Goal: Information Seeking & Learning: Check status

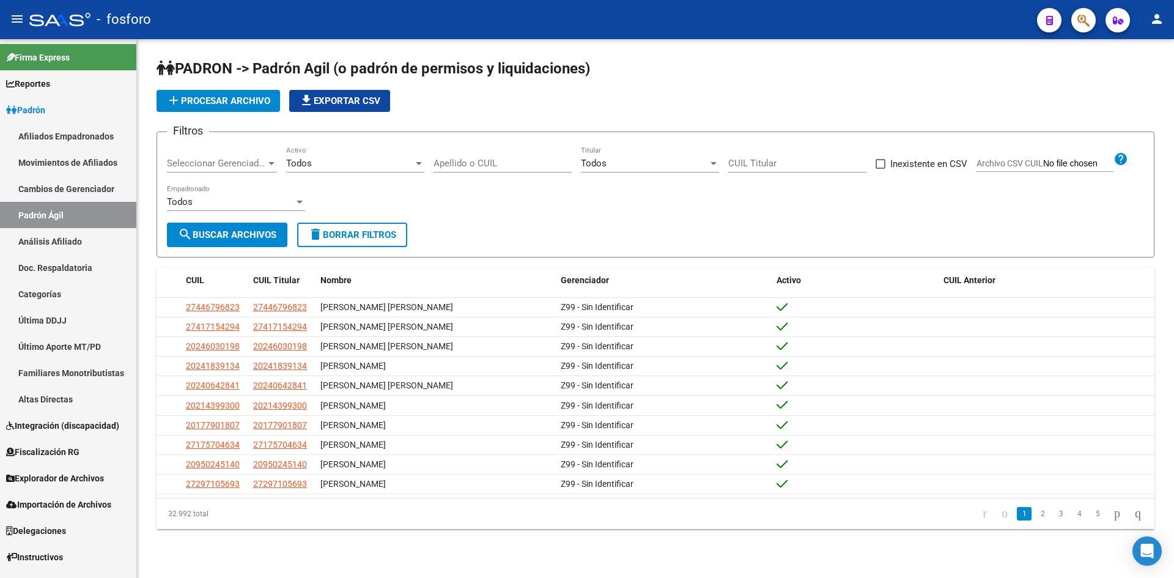
click at [500, 162] on input "Apellido o CUIL" at bounding box center [503, 163] width 138 height 11
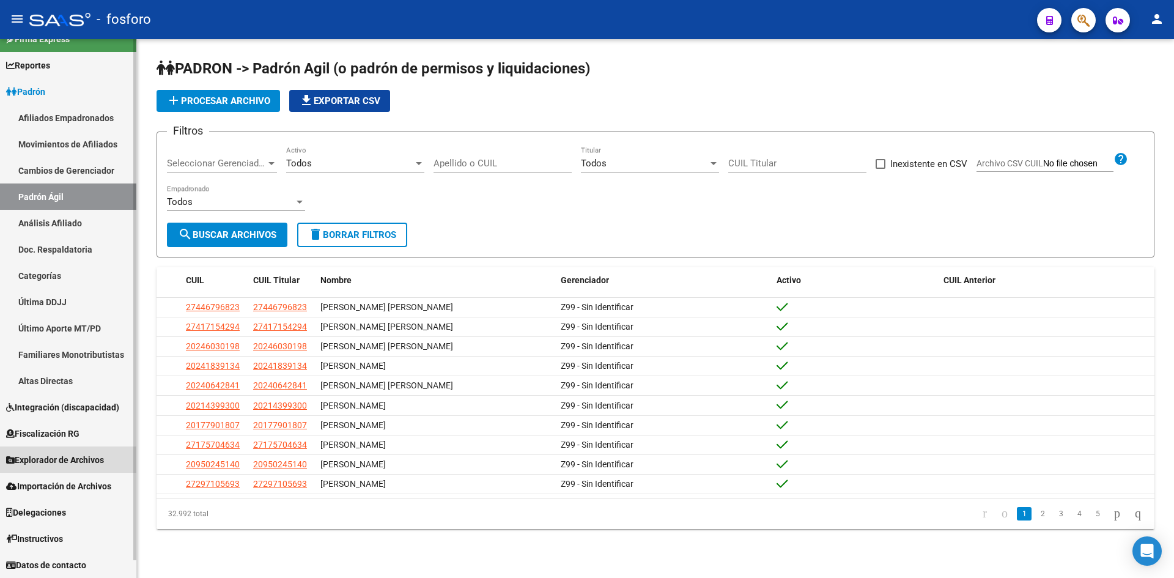
click at [65, 462] on span "Explorador de Archivos" at bounding box center [55, 459] width 98 height 13
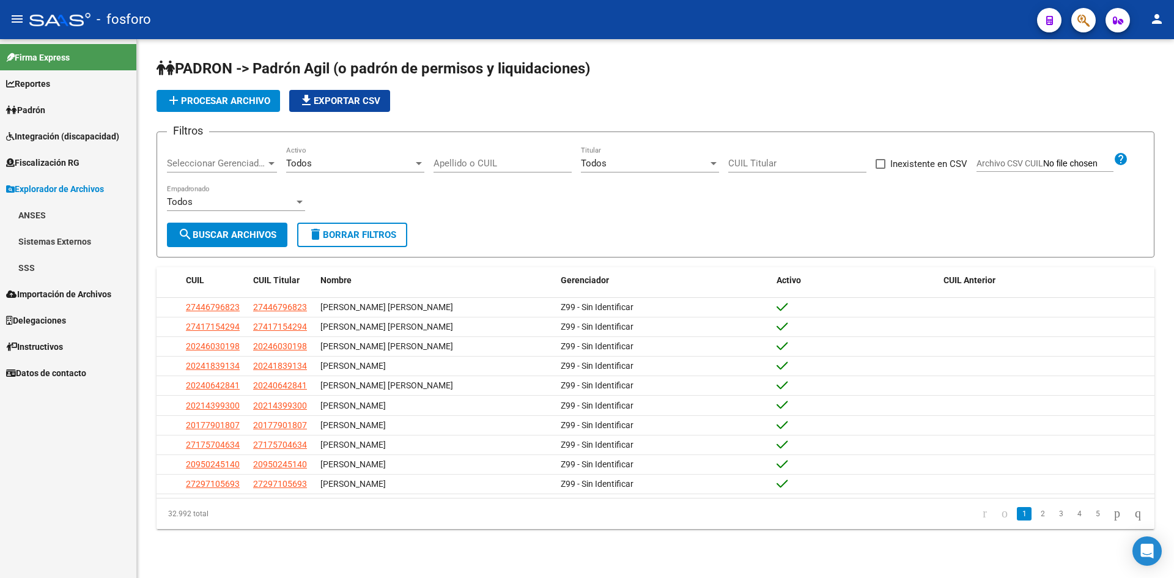
scroll to position [0, 0]
click at [40, 269] on link "SSS" at bounding box center [68, 267] width 136 height 26
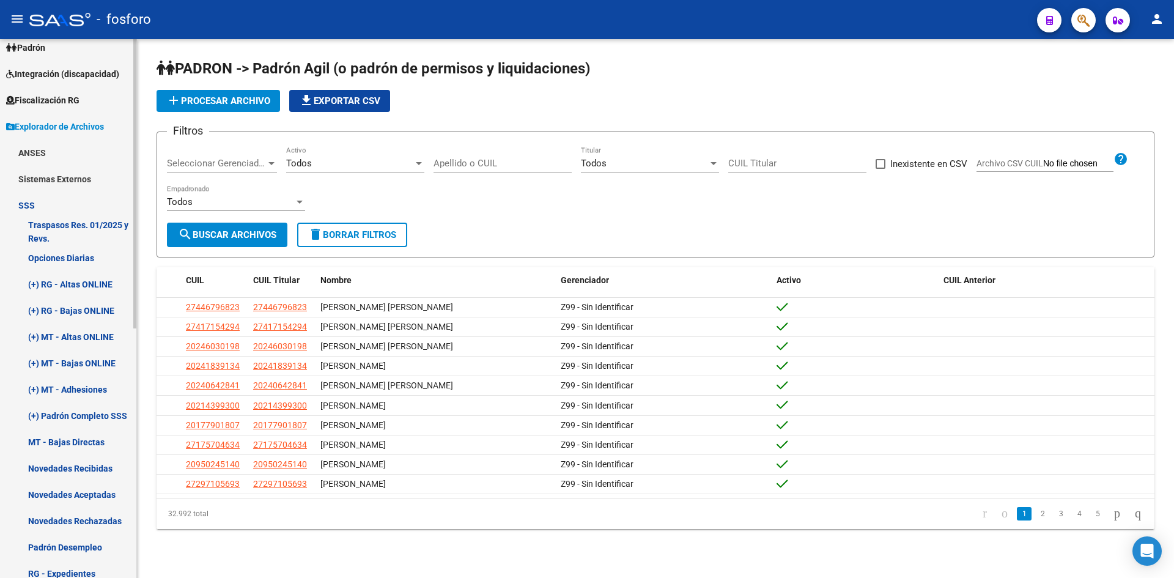
scroll to position [122, 0]
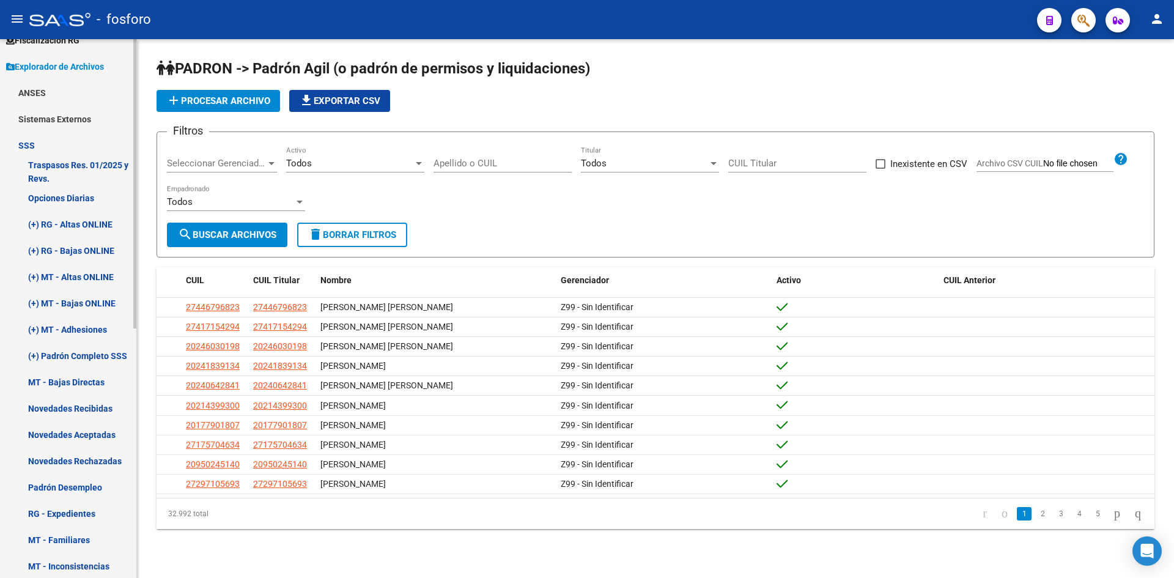
click at [51, 405] on link "Novedades Recibidas" at bounding box center [68, 408] width 136 height 26
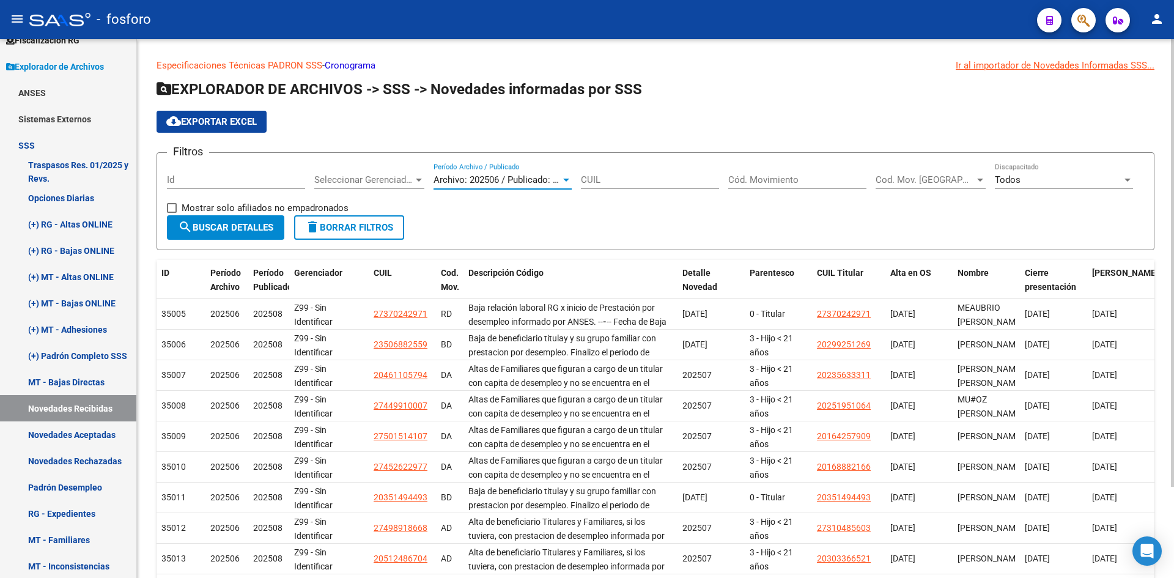
click at [563, 179] on div at bounding box center [566, 180] width 6 height 3
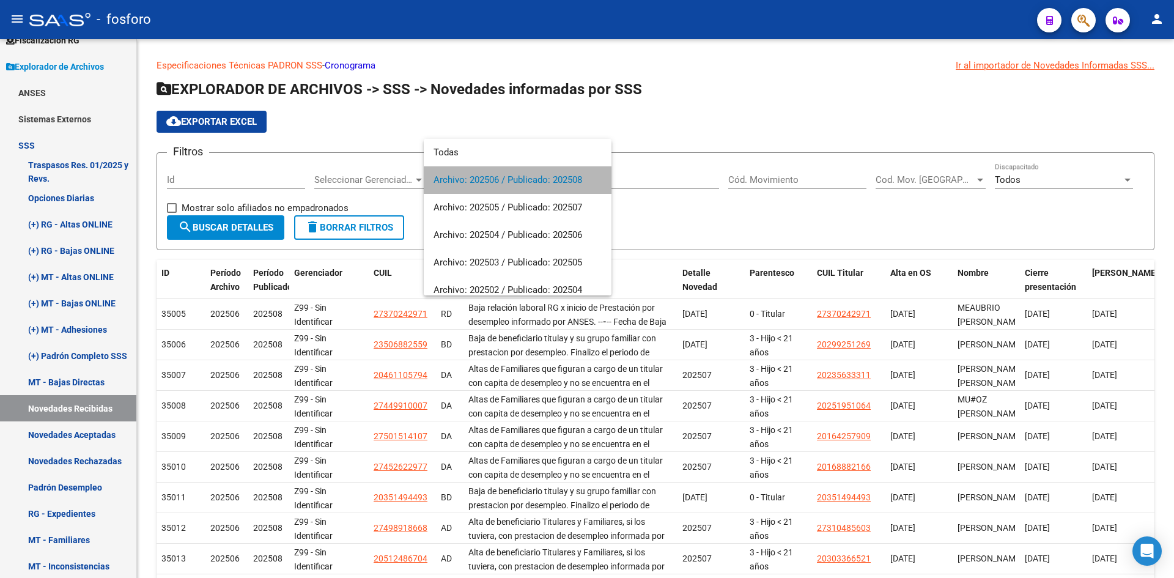
click at [579, 180] on span "Archivo: 202506 / Publicado: 202508" at bounding box center [518, 180] width 168 height 28
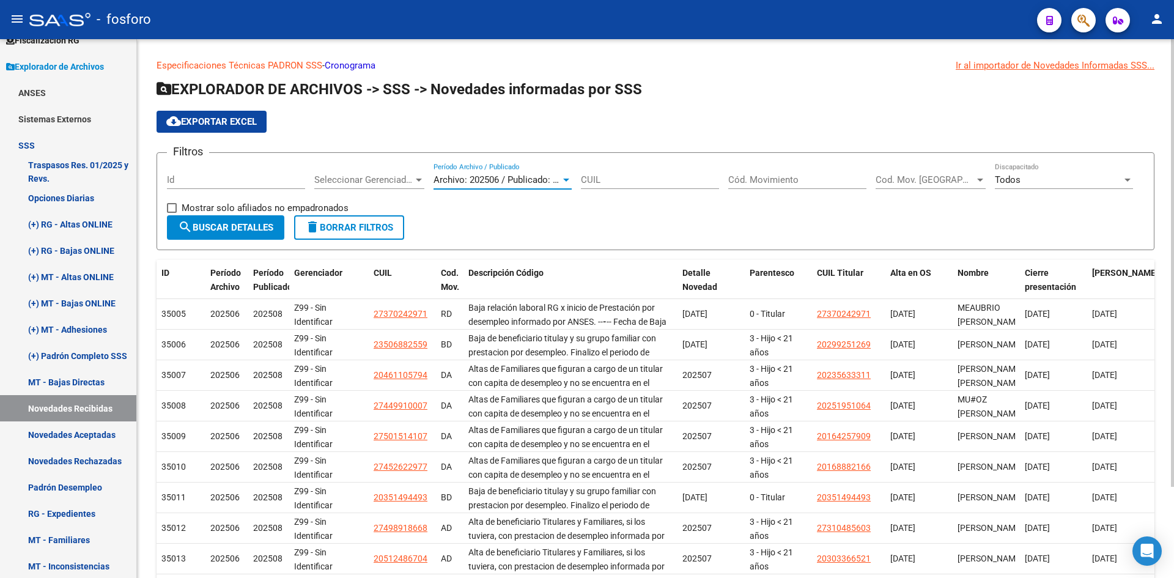
click at [630, 182] on input "CUIL" at bounding box center [650, 179] width 138 height 11
paste input "-95038068"
type input "27-95038068-9"
click at [239, 226] on span "search Buscar Detalles" at bounding box center [225, 227] width 95 height 11
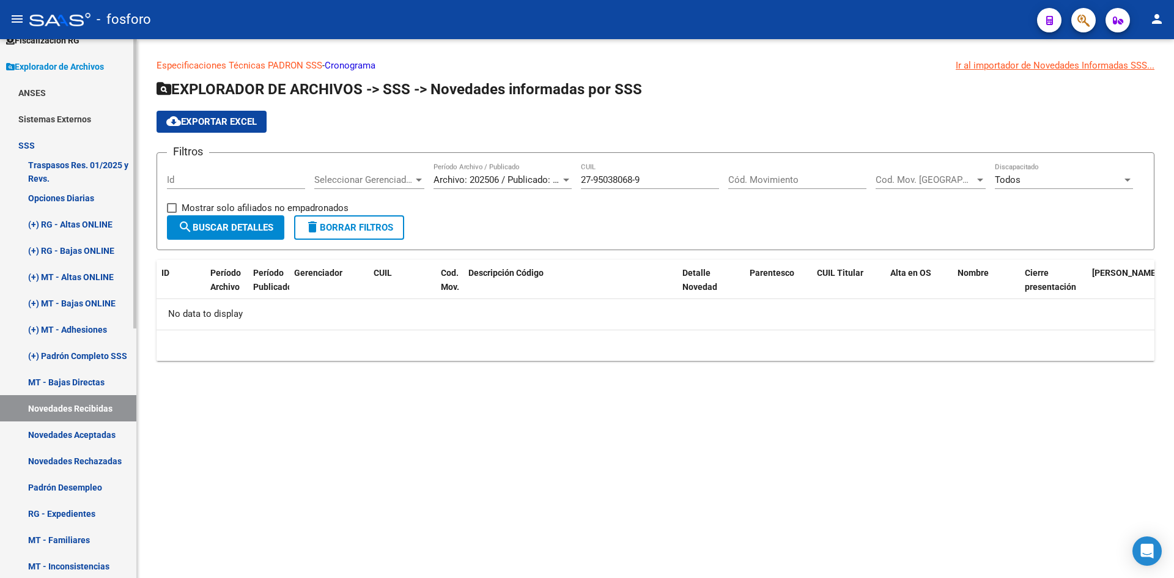
click at [94, 434] on link "Novedades Aceptadas" at bounding box center [68, 434] width 136 height 26
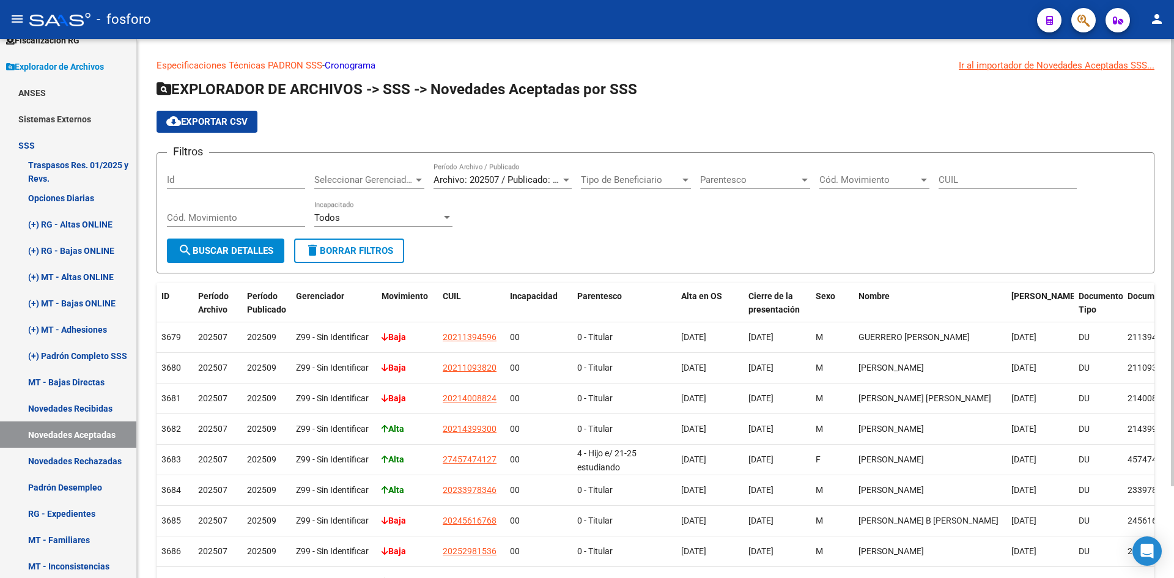
click at [608, 181] on span "Tipo de Beneficiario" at bounding box center [630, 179] width 99 height 11
paste input "95038068"
drag, startPoint x: 654, startPoint y: 182, endPoint x: 575, endPoint y: 186, distance: 79.0
click at [575, 186] on input "27950380689" at bounding box center [652, 180] width 162 height 28
type input "27950380689"
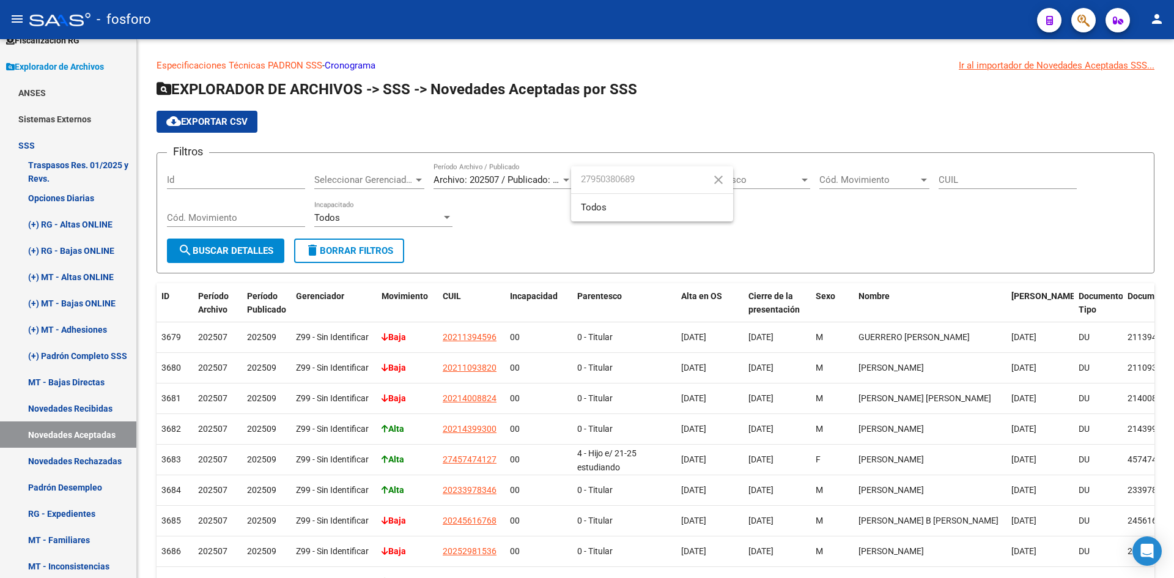
click at [1003, 180] on div at bounding box center [587, 289] width 1174 height 578
click at [993, 180] on input "CUIL" at bounding box center [1008, 179] width 138 height 11
paste input "27-95038068-9"
type input "27-95038068-9"
click at [212, 248] on span "search Buscar Detalles" at bounding box center [225, 250] width 95 height 11
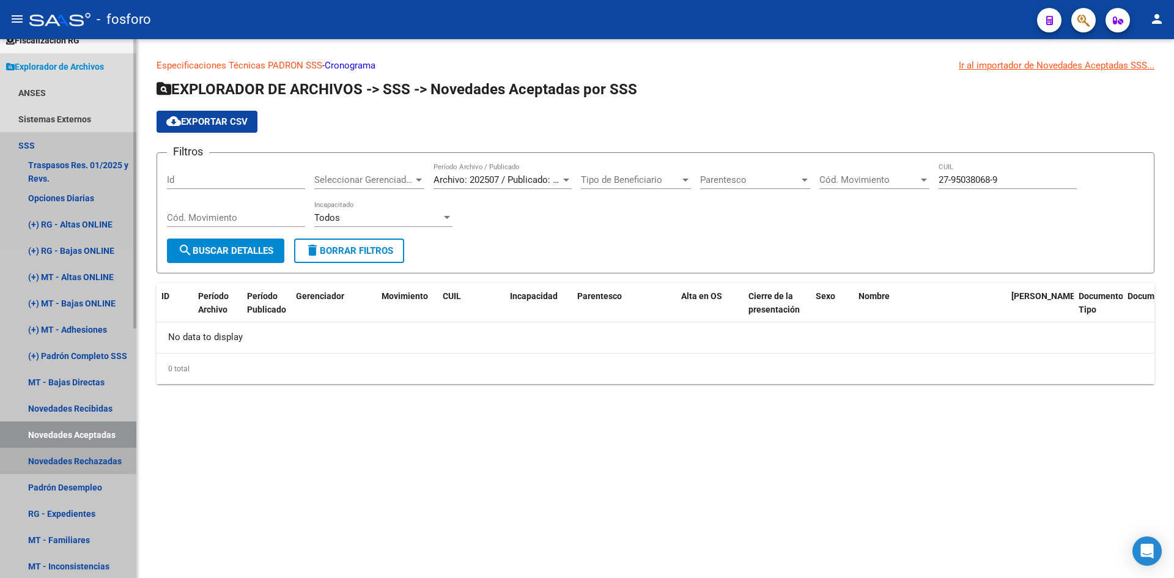
click at [77, 458] on link "Novedades Rechazadas" at bounding box center [68, 461] width 136 height 26
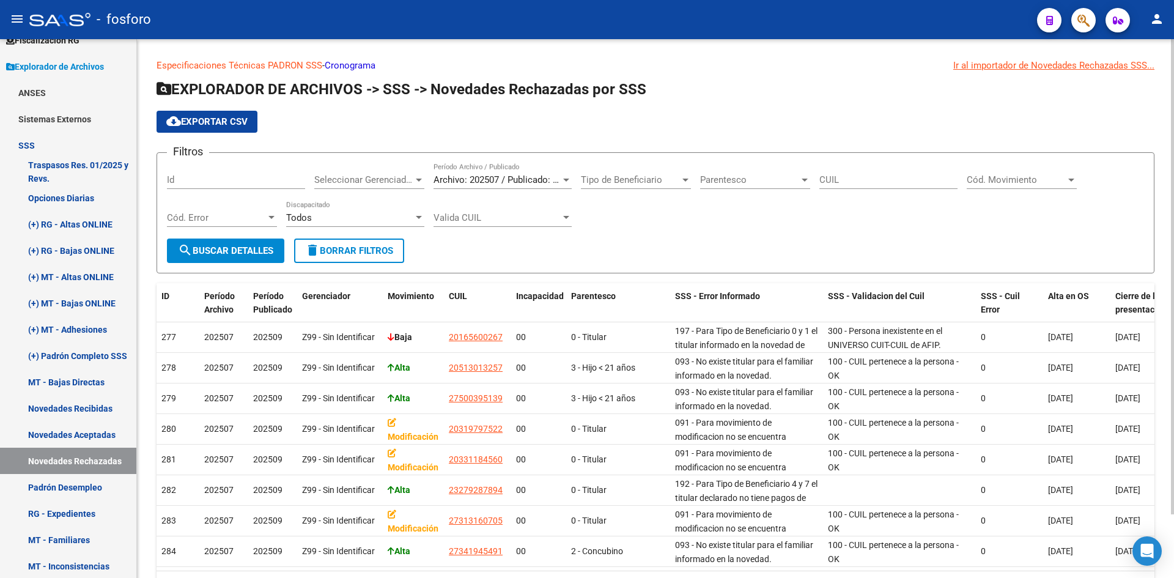
click at [871, 183] on input "CUIL" at bounding box center [888, 179] width 138 height 11
paste input "-27950380-6"
type input "27-27950380-9"
click at [227, 251] on span "search Buscar Detalles" at bounding box center [225, 250] width 95 height 11
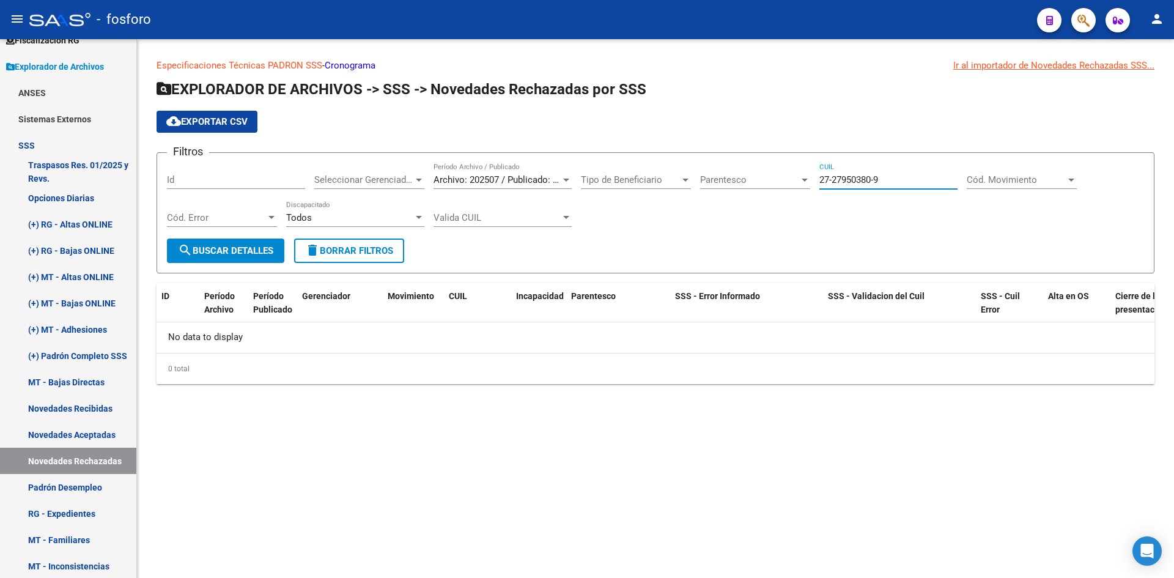
drag, startPoint x: 898, startPoint y: 176, endPoint x: 811, endPoint y: 175, distance: 86.2
click at [816, 180] on div "Filtros Id Seleccionar Gerenciador Seleccionar Gerenciador Archivo: 202507 / Pu…" at bounding box center [655, 201] width 977 height 76
click at [854, 186] on div "27-27950380-9 CUIL" at bounding box center [888, 176] width 138 height 26
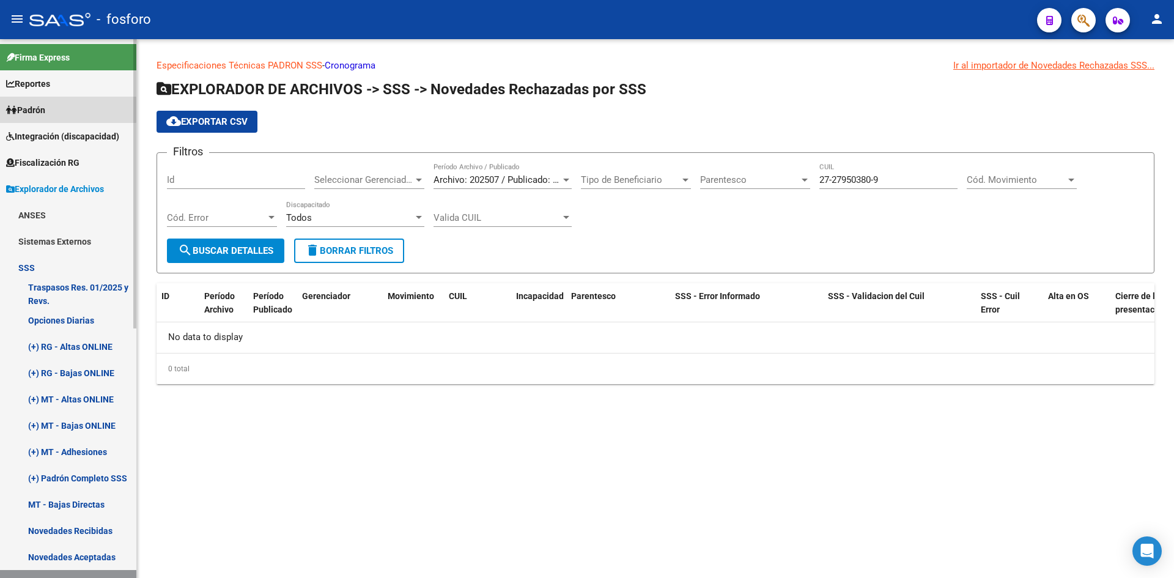
click at [45, 108] on span "Padrón" at bounding box center [25, 109] width 39 height 13
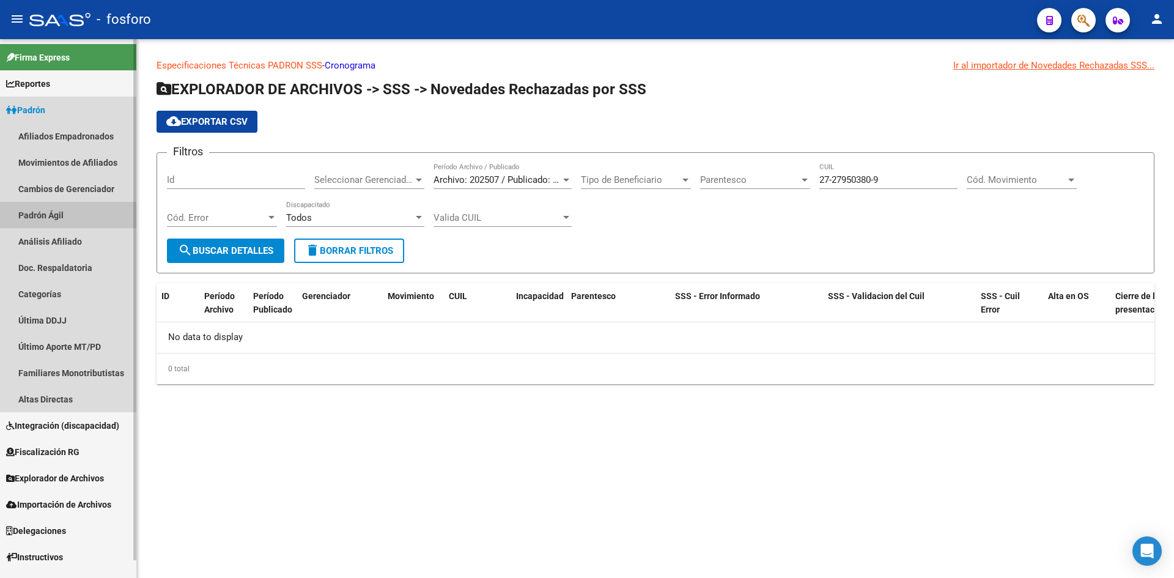
drag, startPoint x: 56, startPoint y: 216, endPoint x: 42, endPoint y: 218, distance: 13.5
click at [56, 216] on link "Padrón Ágil" at bounding box center [68, 215] width 136 height 26
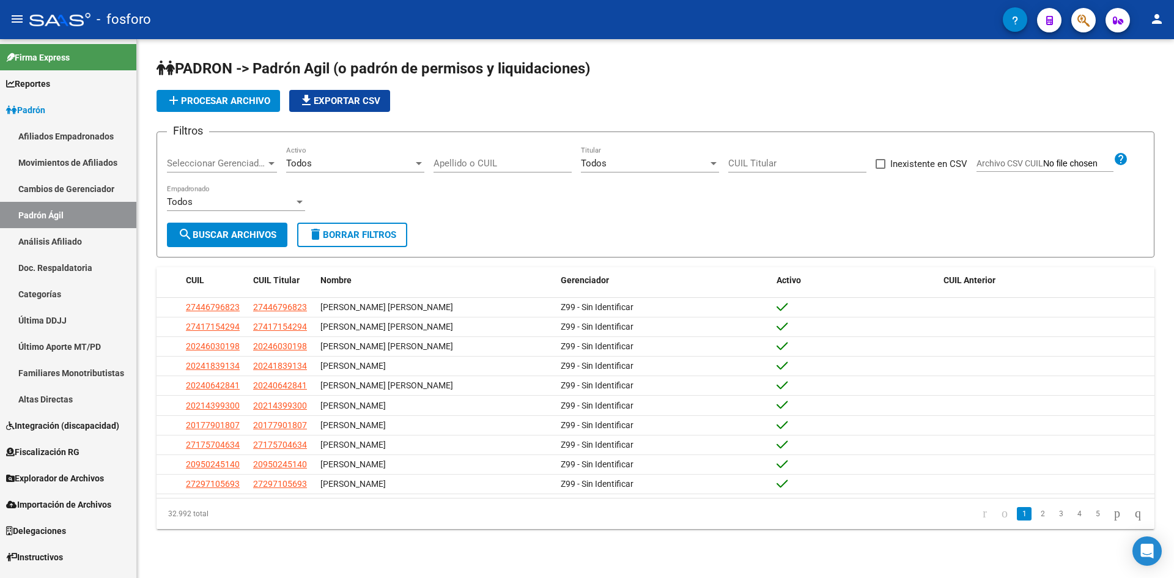
click at [518, 160] on input "Apellido o CUIL" at bounding box center [503, 163] width 138 height 11
paste input "95038068"
type input "27950380689"
drag, startPoint x: 227, startPoint y: 241, endPoint x: 242, endPoint y: 239, distance: 14.2
click at [228, 241] on button "search Buscar Archivos" at bounding box center [227, 235] width 120 height 24
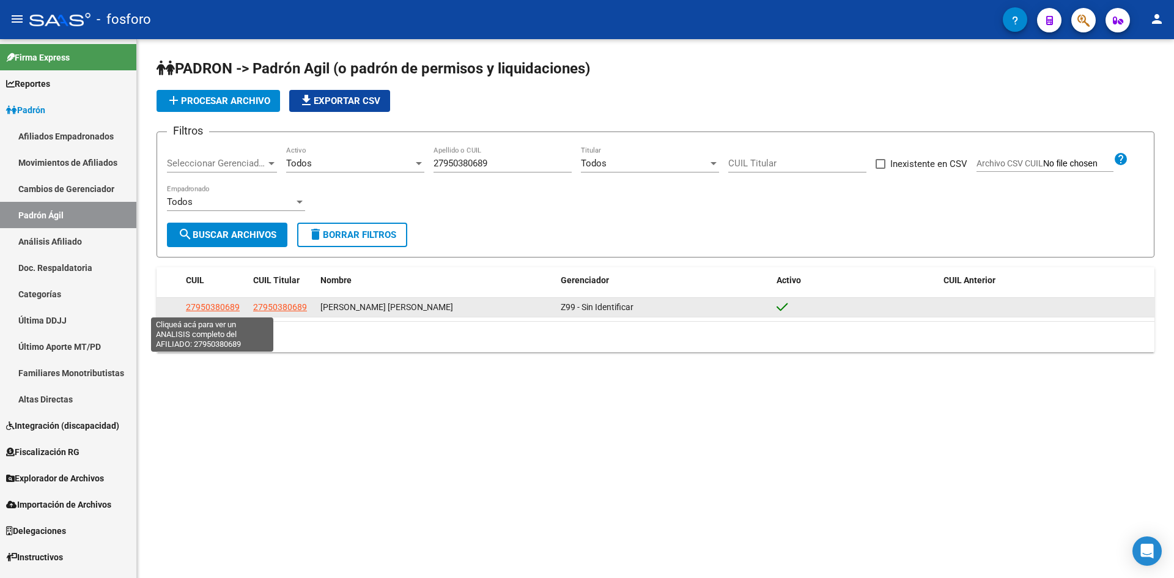
click at [215, 308] on span "27950380689" at bounding box center [213, 307] width 54 height 10
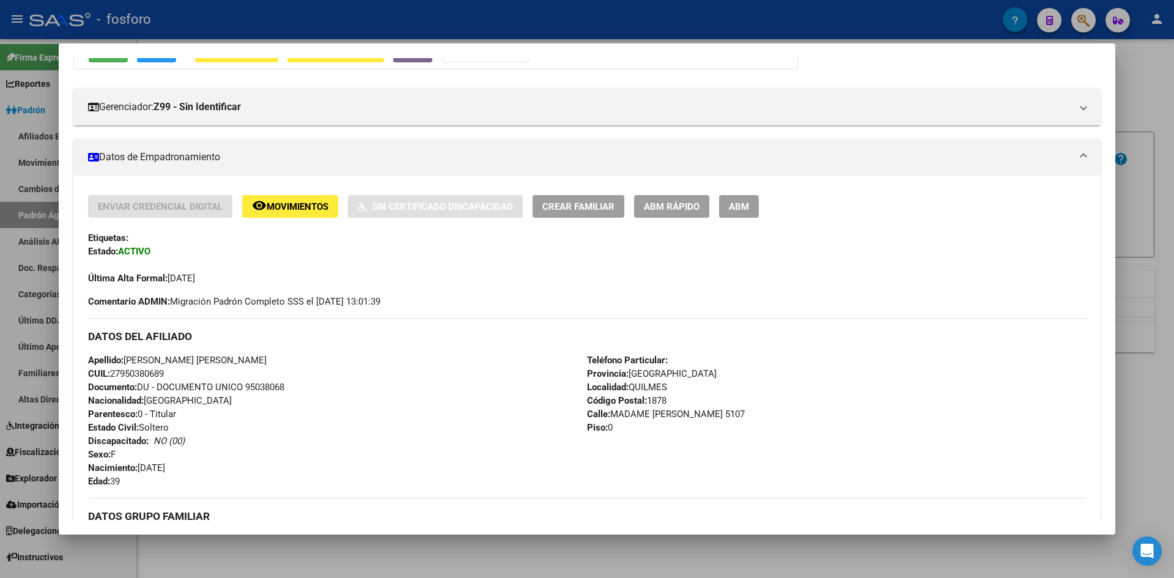
scroll to position [130, 0]
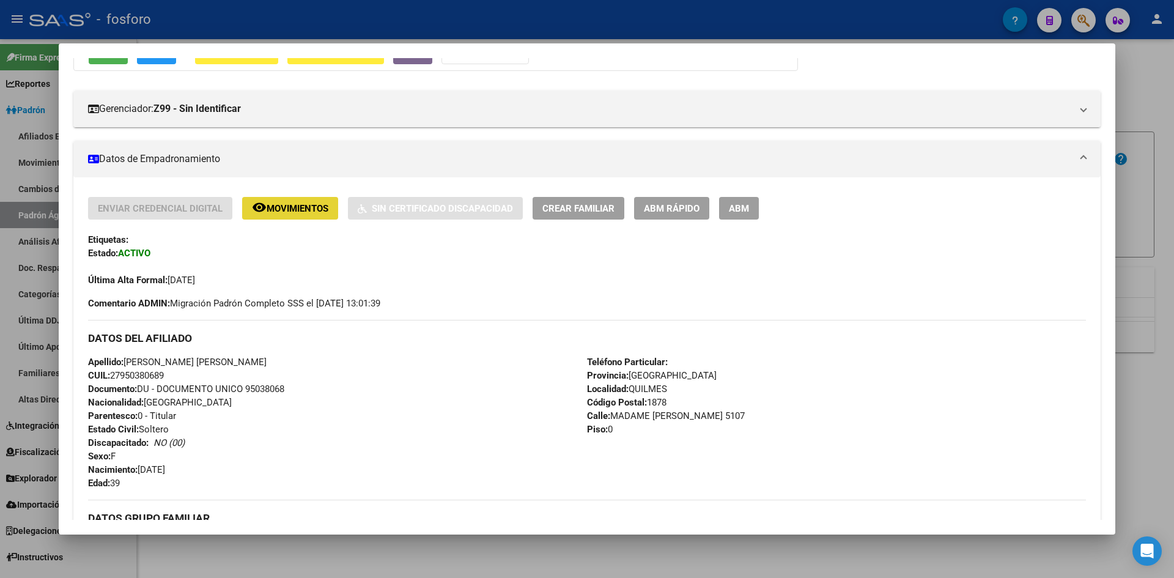
click at [296, 209] on span "Movimientos" at bounding box center [298, 208] width 62 height 11
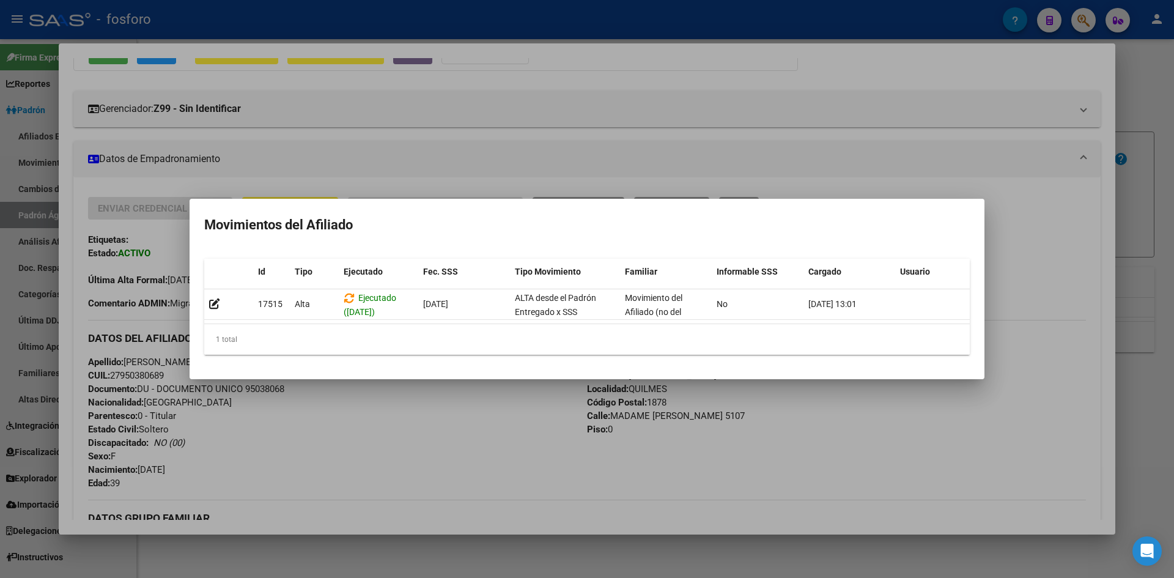
drag, startPoint x: 474, startPoint y: 558, endPoint x: 473, endPoint y: 548, distance: 10.5
click at [474, 558] on div at bounding box center [587, 289] width 1174 height 578
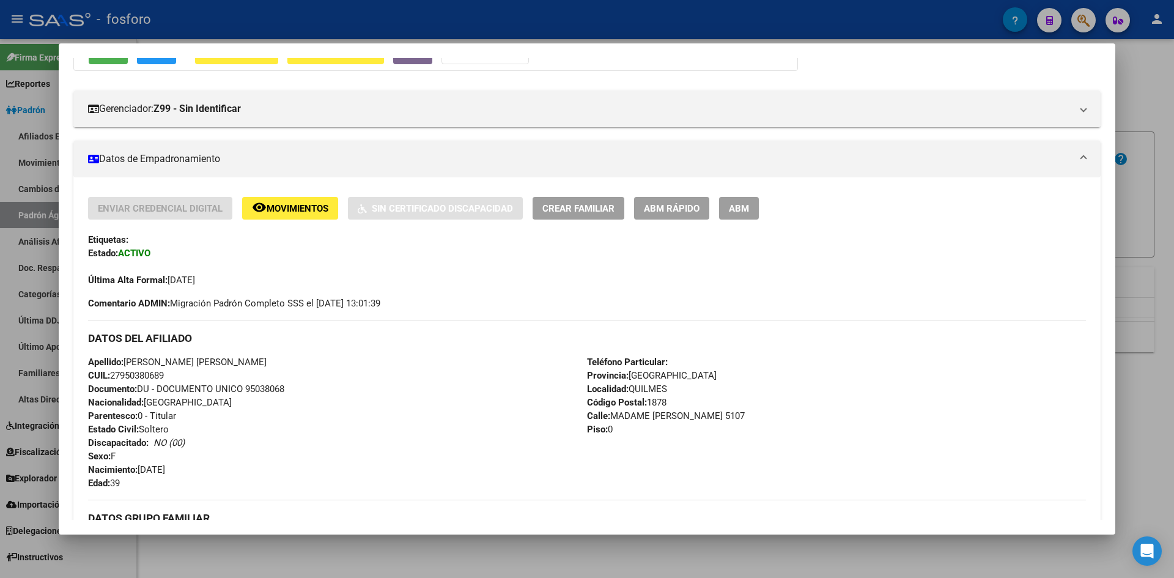
click at [348, 548] on div at bounding box center [587, 289] width 1174 height 578
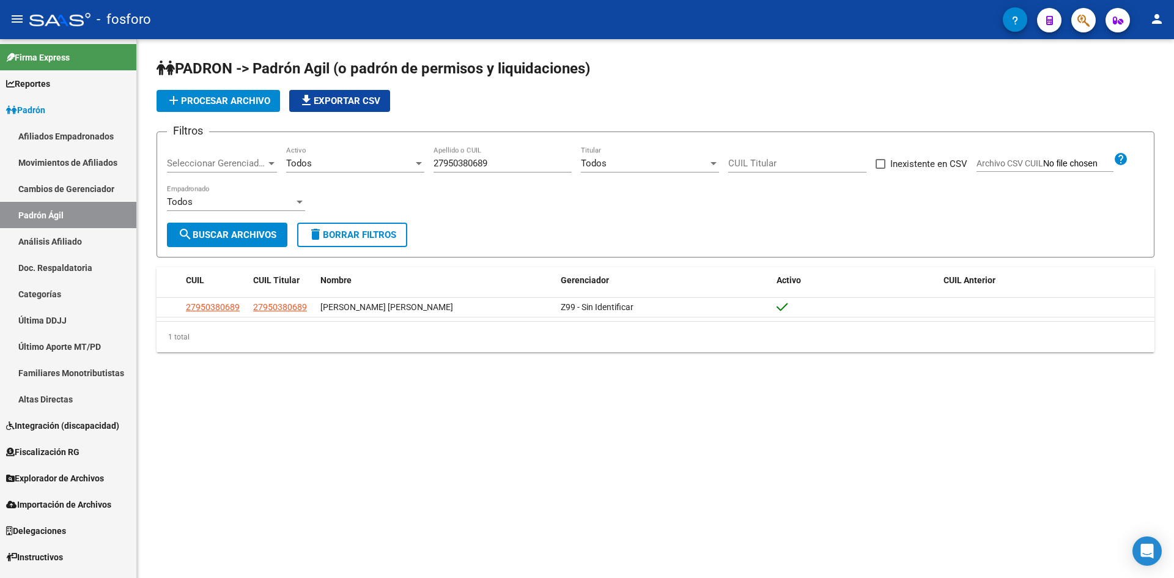
drag, startPoint x: 504, startPoint y: 219, endPoint x: 514, endPoint y: 221, distance: 10.0
click at [507, 220] on div "Filtros Seleccionar Gerenciador Seleccionar Gerenciador Todos Activo 2795038068…" at bounding box center [655, 182] width 977 height 81
drag, startPoint x: 500, startPoint y: 162, endPoint x: 432, endPoint y: 170, distance: 68.9
click at [432, 170] on div "Filtros Seleccionar Gerenciador Seleccionar Gerenciador Todos Activo 2795038068…" at bounding box center [655, 182] width 977 height 81
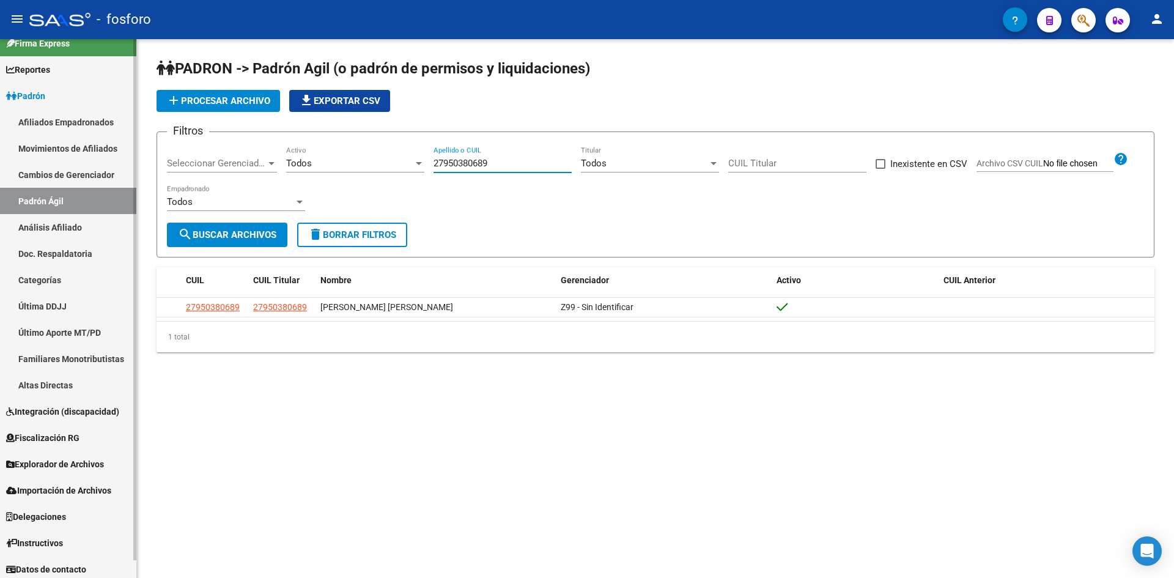
scroll to position [18, 0]
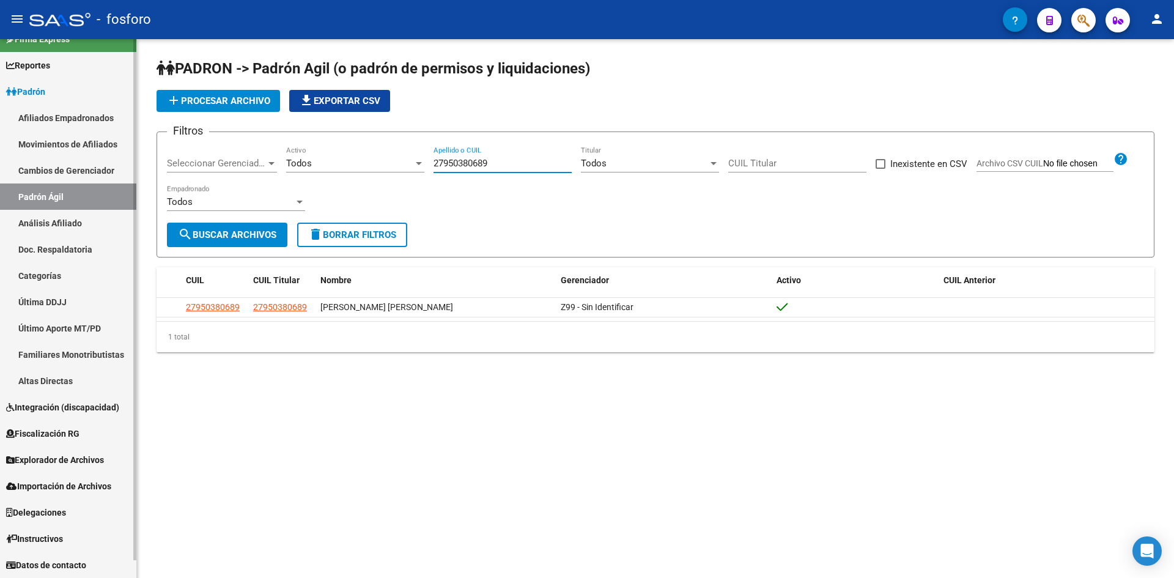
click at [74, 456] on span "Explorador de Archivos" at bounding box center [55, 459] width 98 height 13
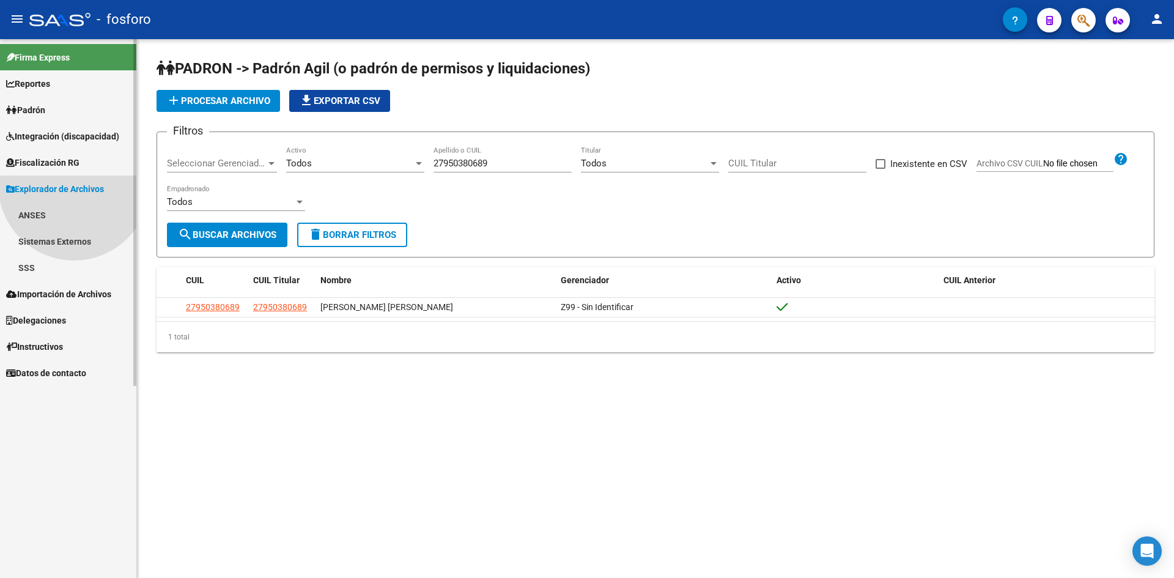
scroll to position [0, 0]
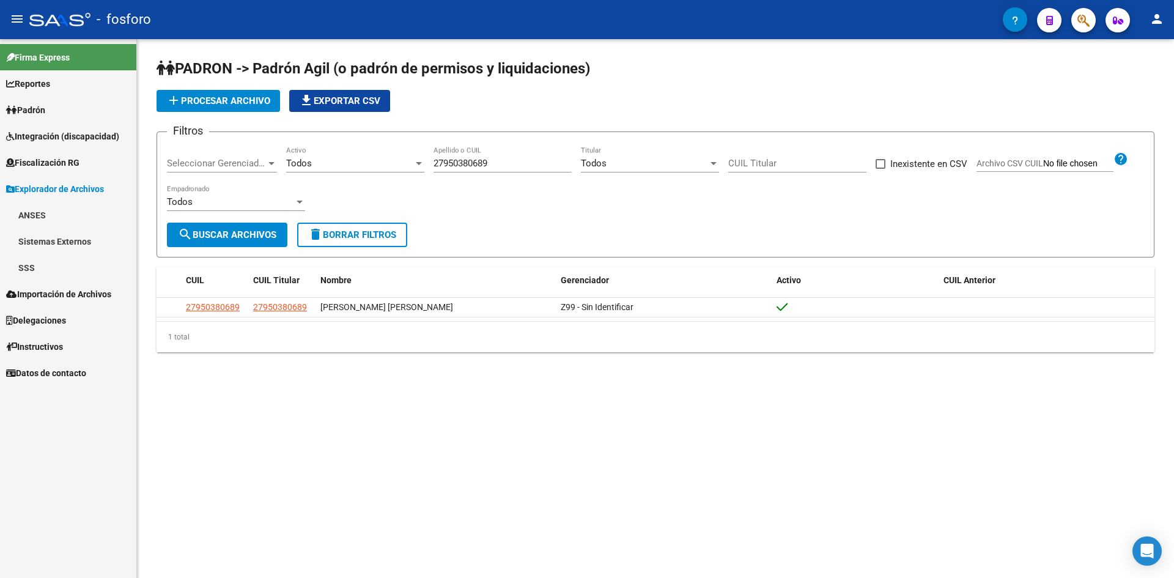
click at [51, 264] on link "SSS" at bounding box center [68, 267] width 136 height 26
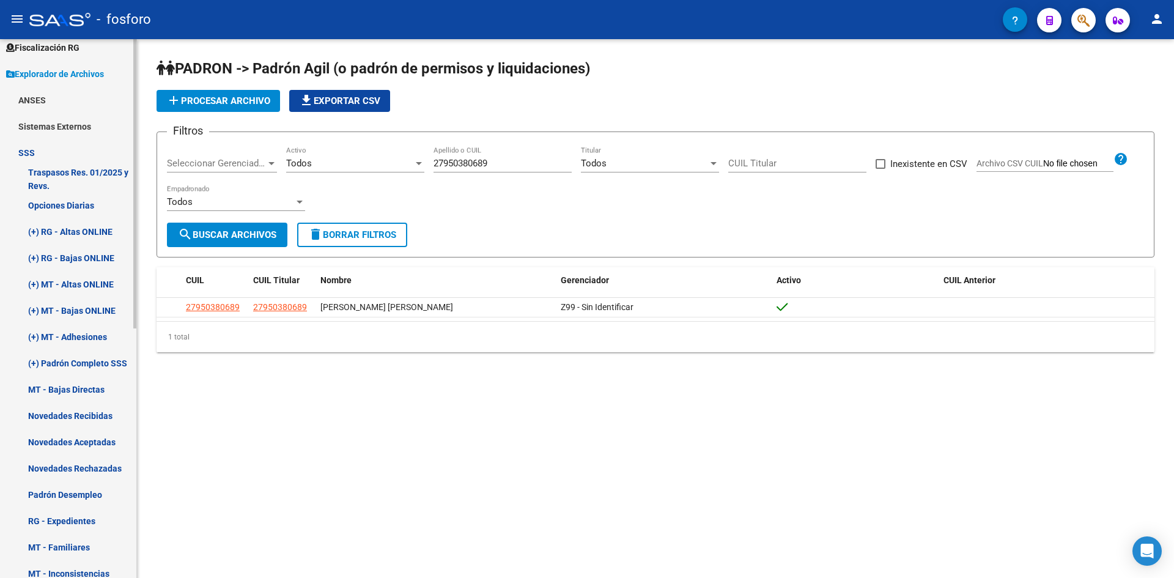
scroll to position [122, 0]
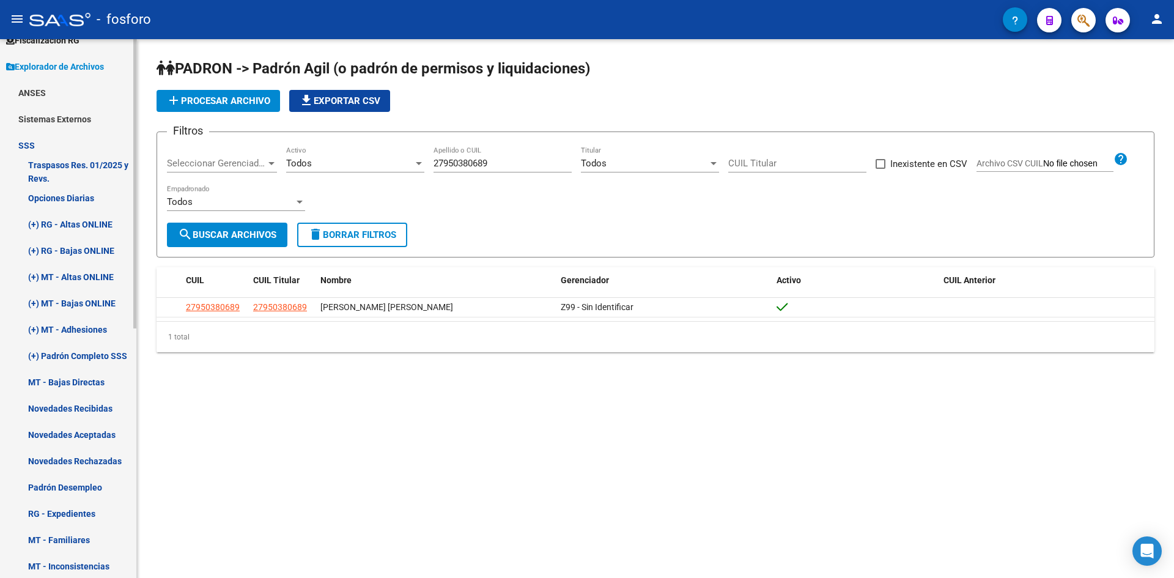
click at [66, 458] on link "Novedades Rechazadas" at bounding box center [68, 461] width 136 height 26
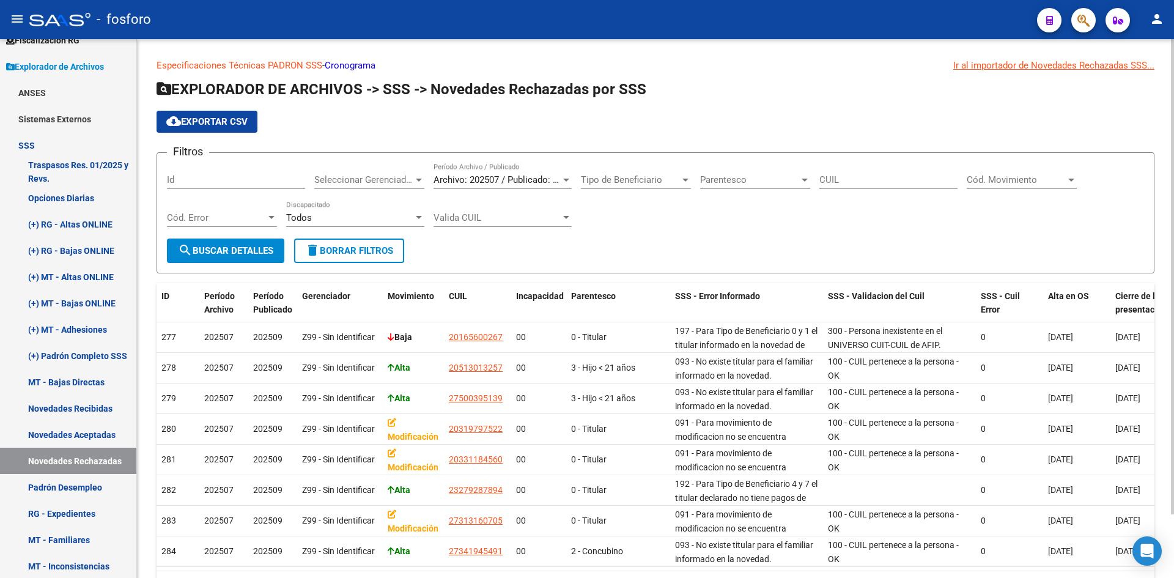
click at [844, 176] on input "CUIL" at bounding box center [888, 179] width 138 height 11
paste input "27-95038068-9"
type input "27-95038068-9"
click at [223, 259] on button "search Buscar Detalles" at bounding box center [225, 250] width 117 height 24
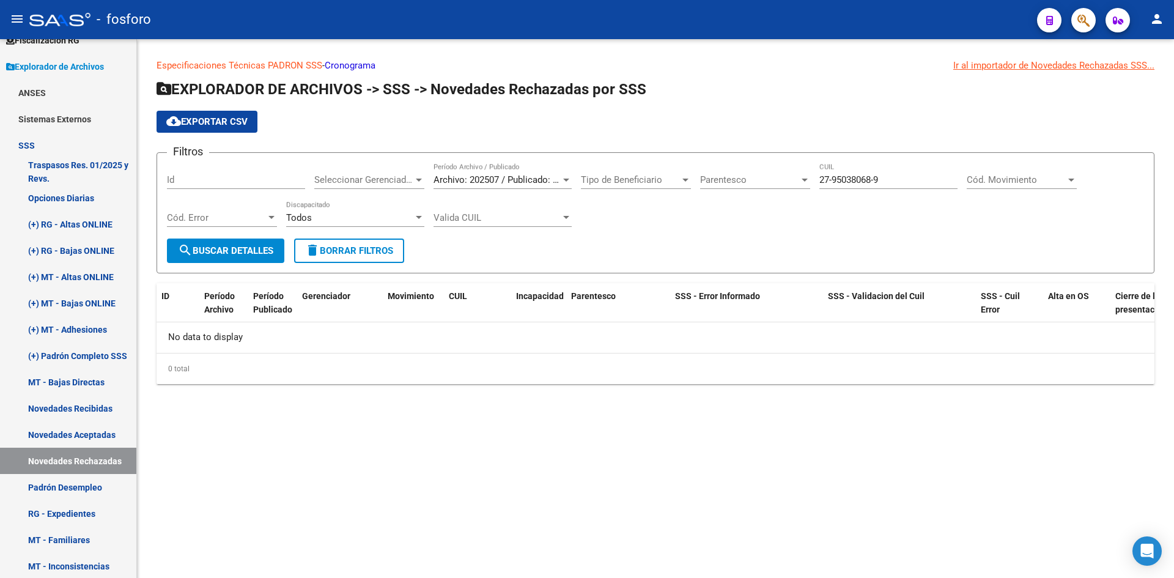
click at [561, 183] on div at bounding box center [566, 180] width 11 height 10
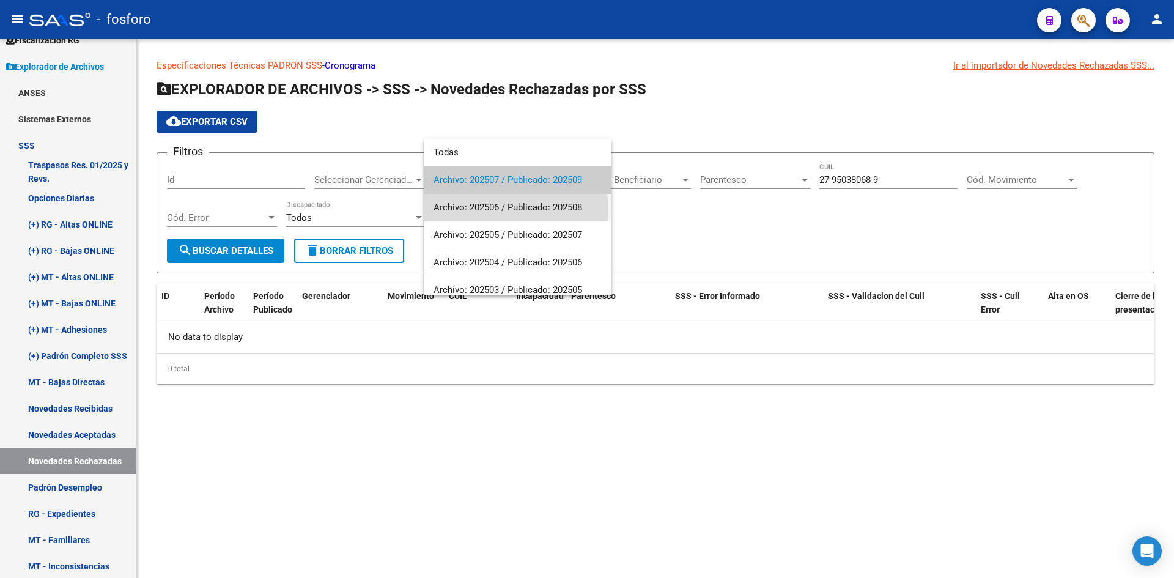
click at [515, 208] on span "Archivo: 202506 / Publicado: 202508" at bounding box center [518, 208] width 168 height 28
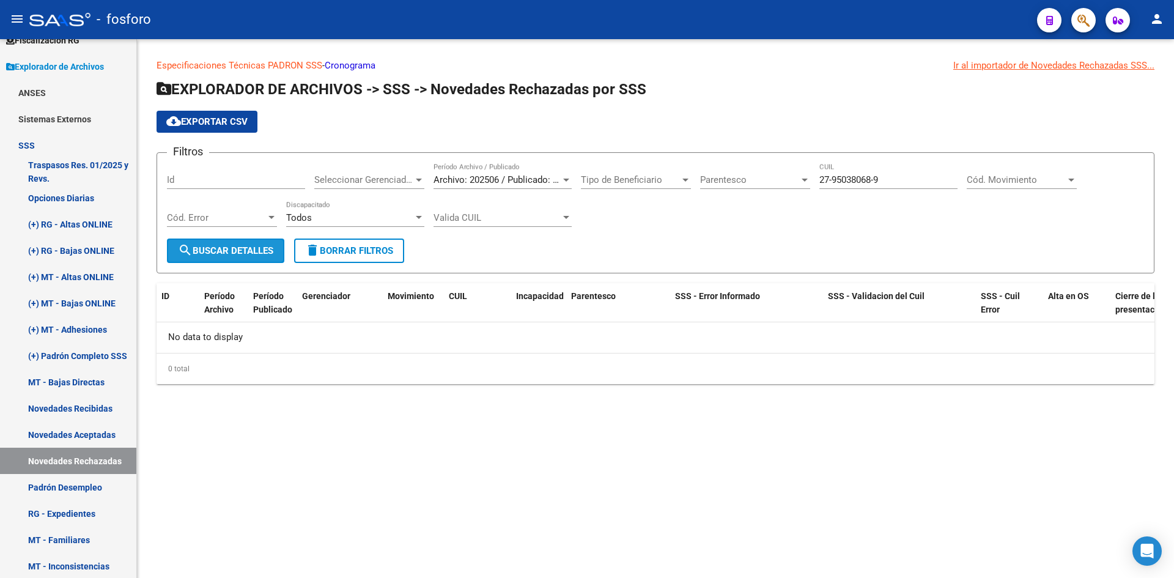
click at [234, 252] on span "search Buscar Detalles" at bounding box center [225, 250] width 95 height 11
click at [570, 179] on div at bounding box center [566, 180] width 11 height 10
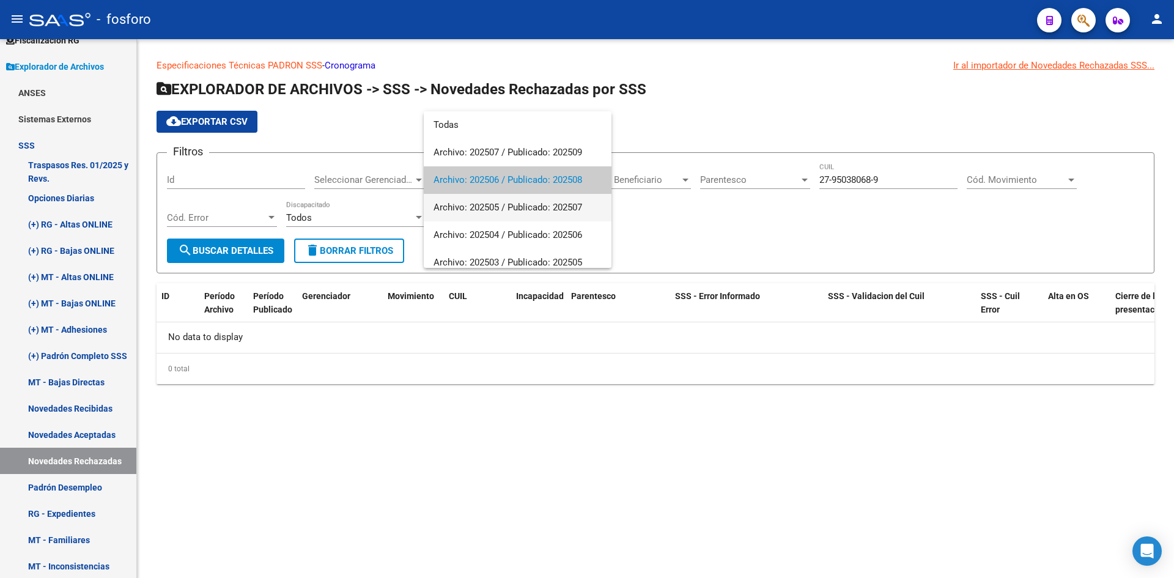
click at [512, 213] on span "Archivo: 202505 / Publicado: 202507" at bounding box center [518, 208] width 168 height 28
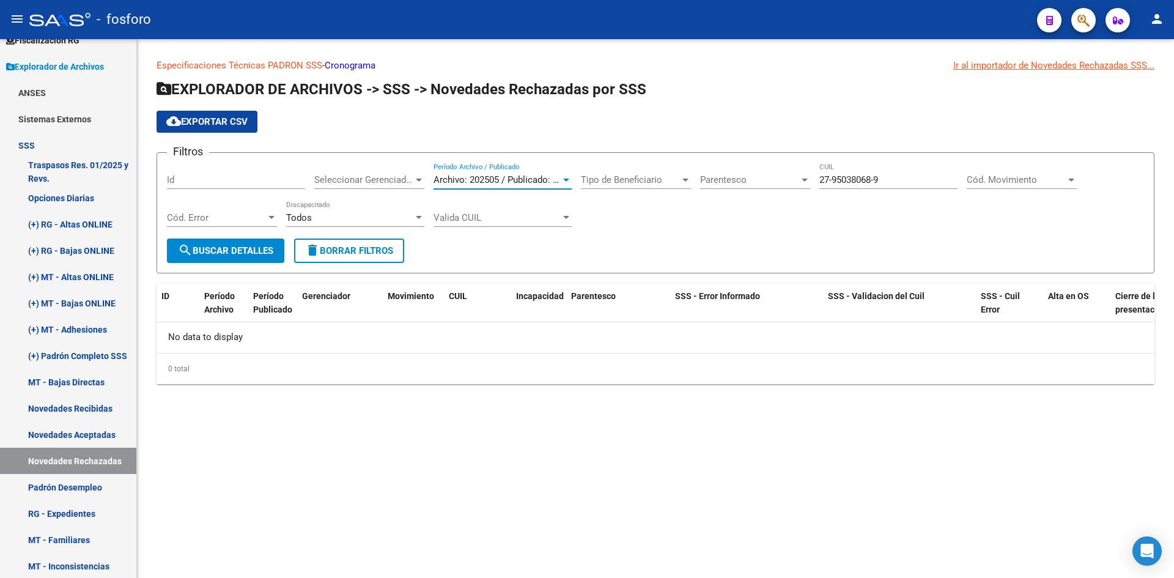
click at [227, 249] on span "search Buscar Detalles" at bounding box center [225, 250] width 95 height 11
click at [571, 177] on div at bounding box center [566, 180] width 11 height 10
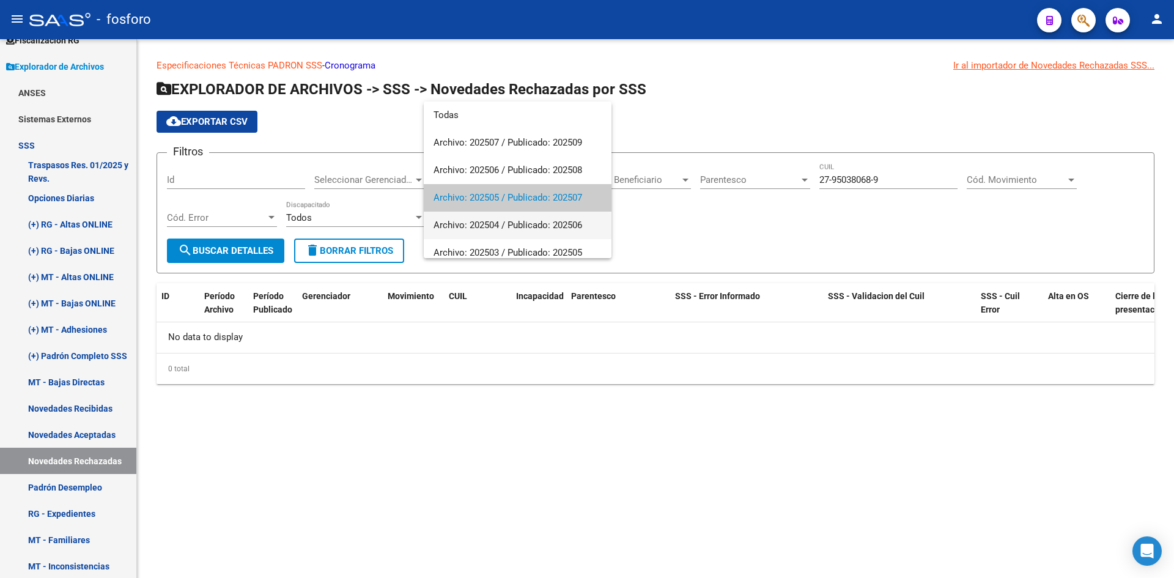
scroll to position [18, 0]
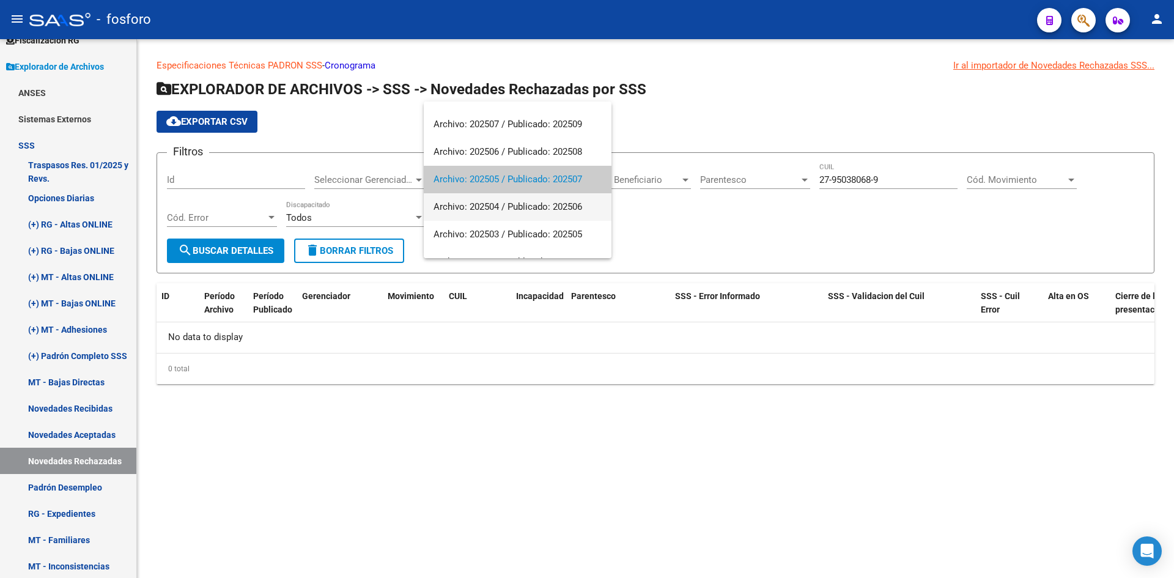
click at [488, 205] on span "Archivo: 202504 / Publicado: 202506" at bounding box center [518, 207] width 168 height 28
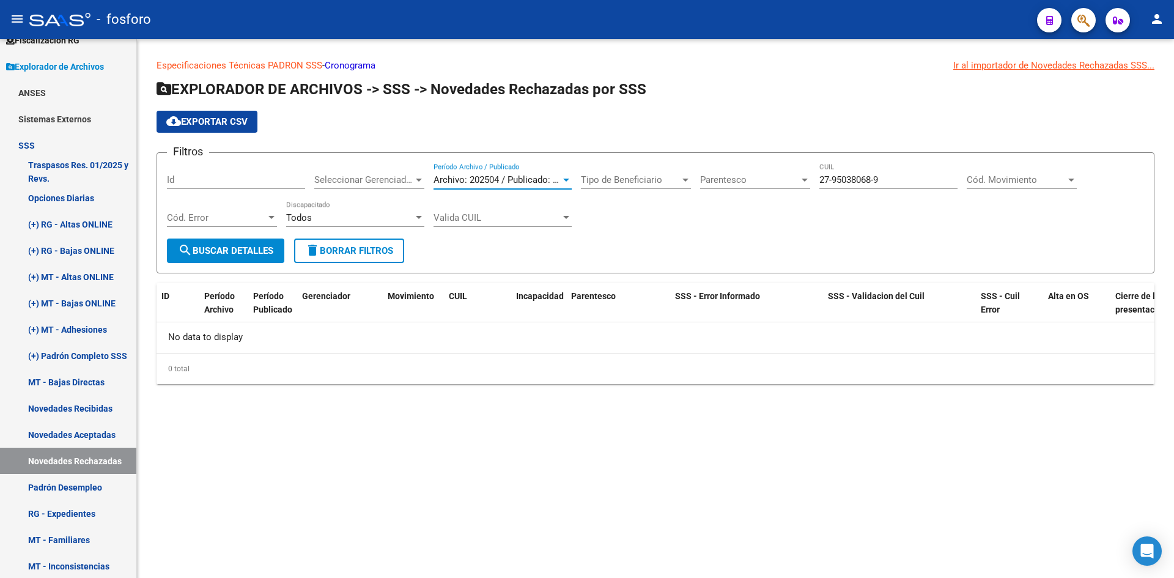
click at [250, 249] on span "search Buscar Detalles" at bounding box center [225, 250] width 95 height 11
click at [563, 180] on div at bounding box center [566, 180] width 11 height 10
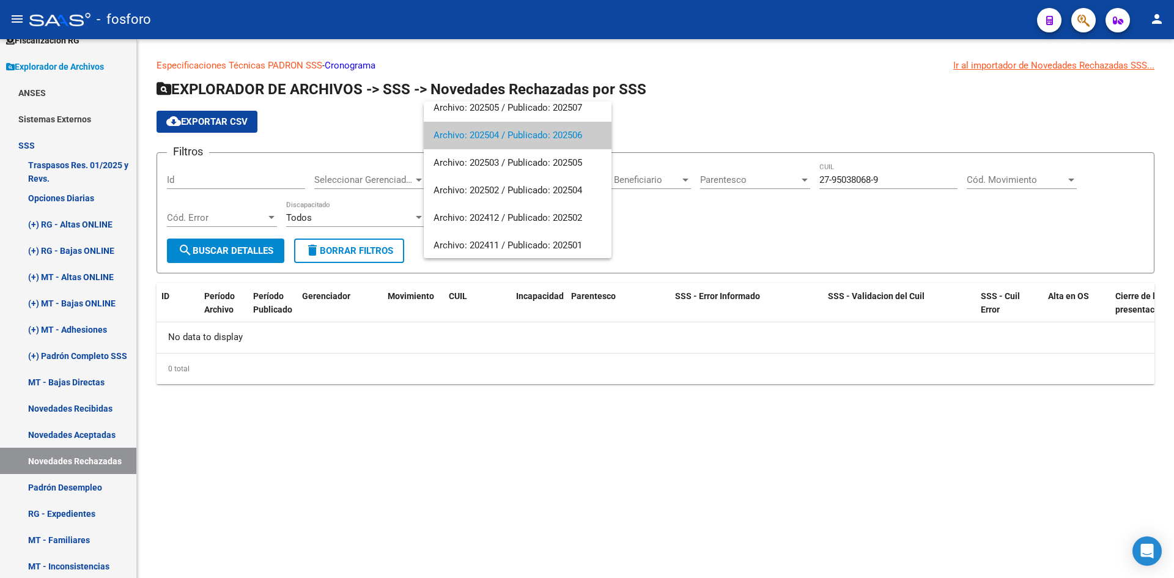
scroll to position [0, 0]
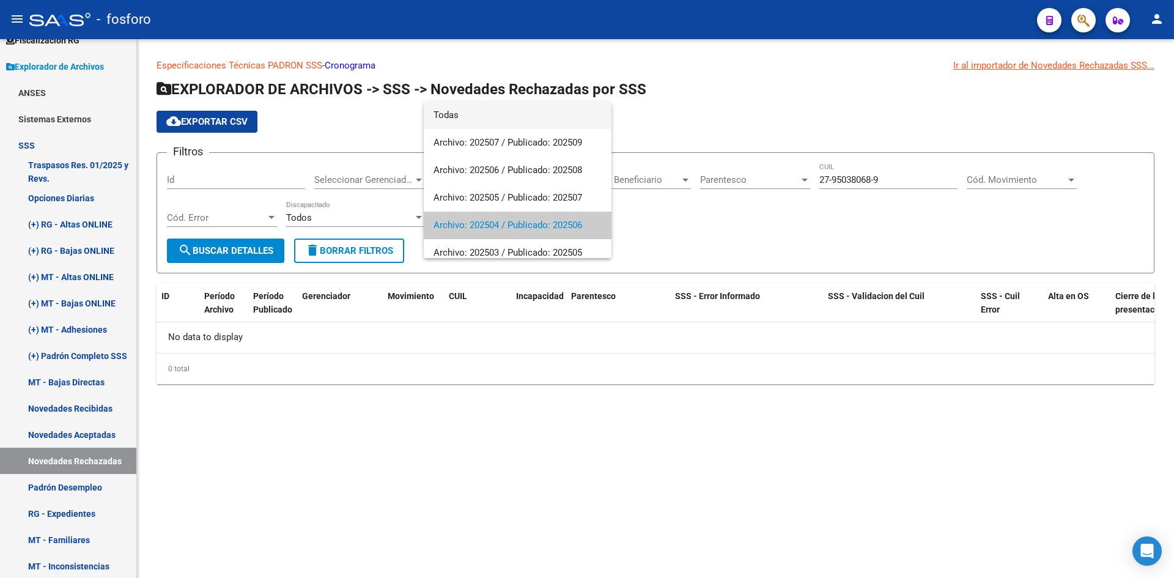
click at [448, 114] on span "Todas" at bounding box center [518, 115] width 168 height 28
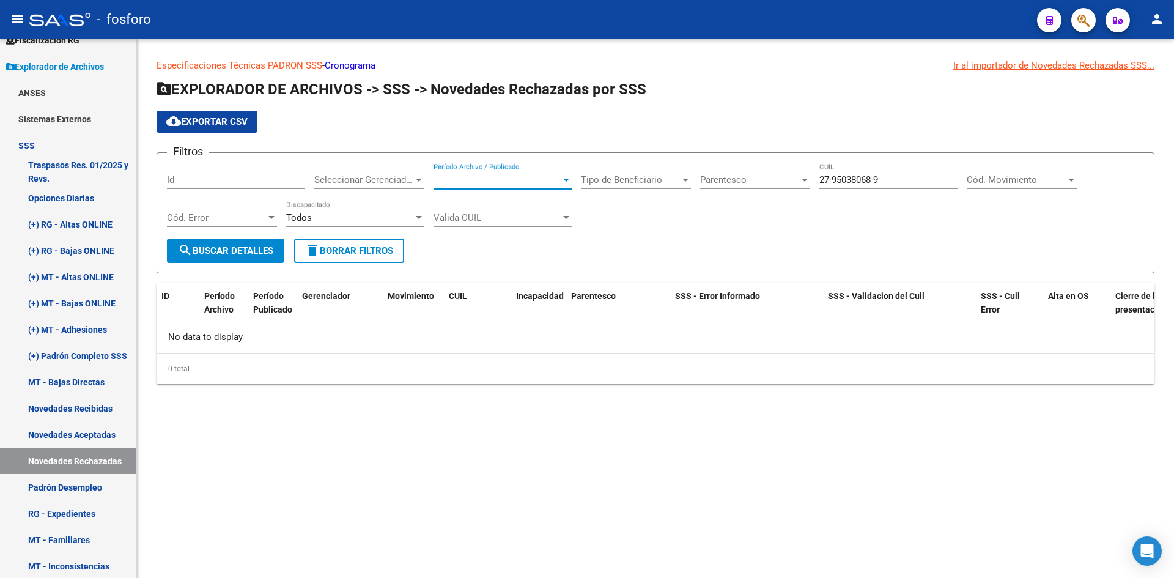
click at [226, 246] on span "search Buscar Detalles" at bounding box center [225, 250] width 95 height 11
click at [91, 405] on link "Novedades Recibidas" at bounding box center [68, 408] width 136 height 26
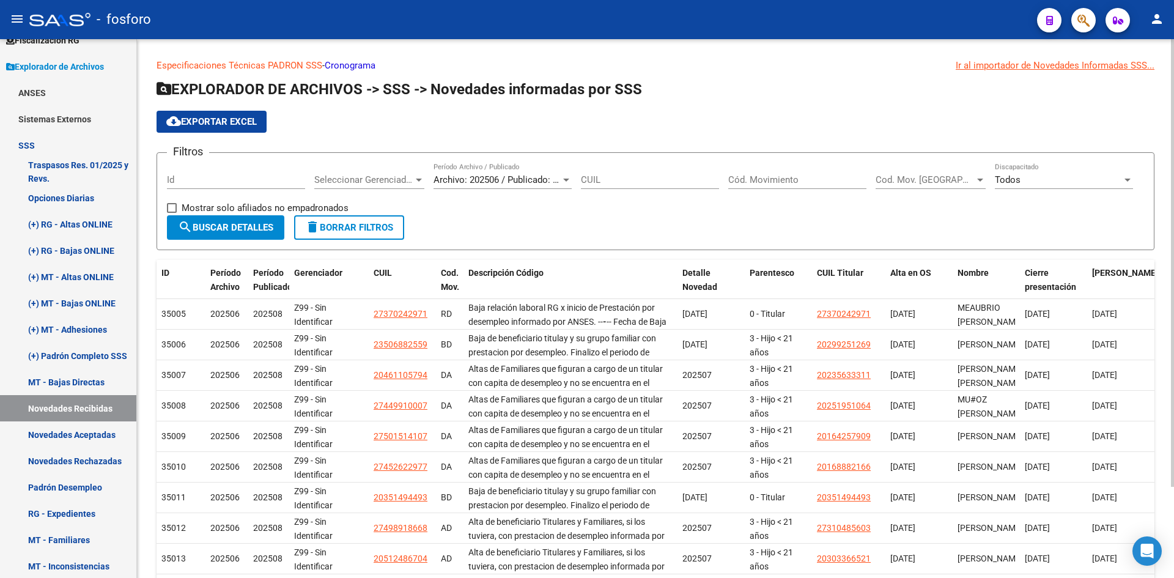
click at [640, 178] on input "CUIL" at bounding box center [650, 179] width 138 height 11
paste input "27-95038068-9"
type input "27-95038068-9"
click at [565, 175] on div at bounding box center [566, 180] width 11 height 10
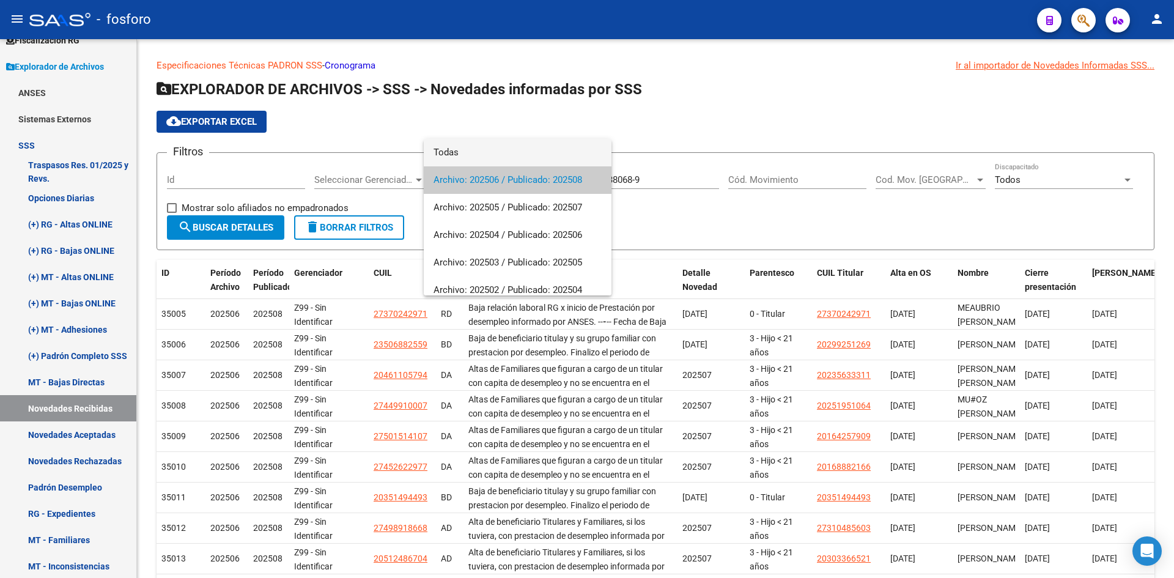
click at [457, 150] on span "Todas" at bounding box center [518, 153] width 168 height 28
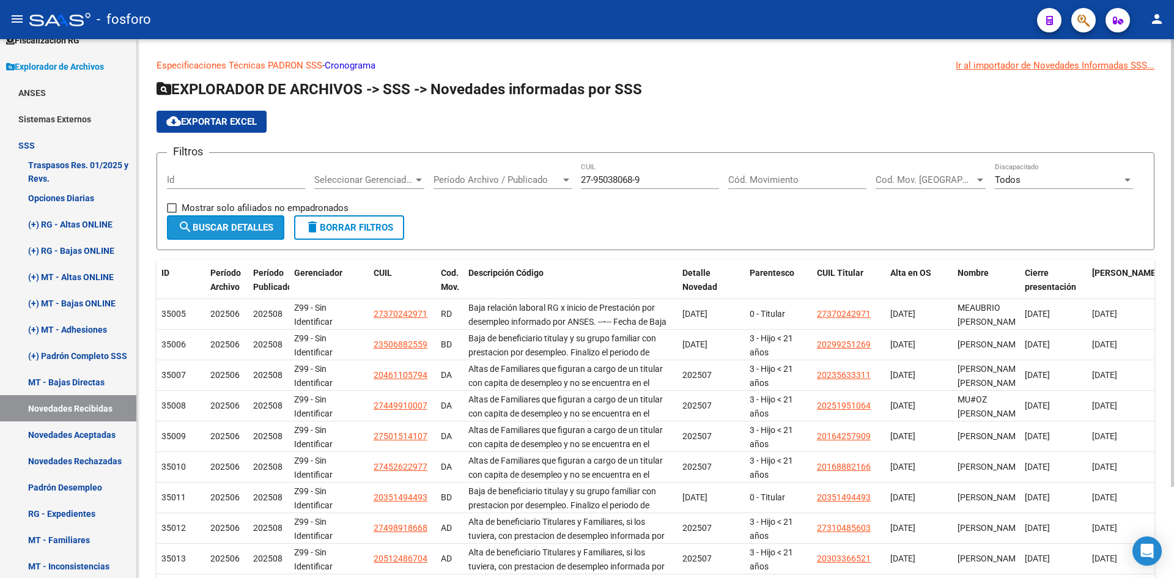
click at [204, 228] on span "search Buscar Detalles" at bounding box center [225, 227] width 95 height 11
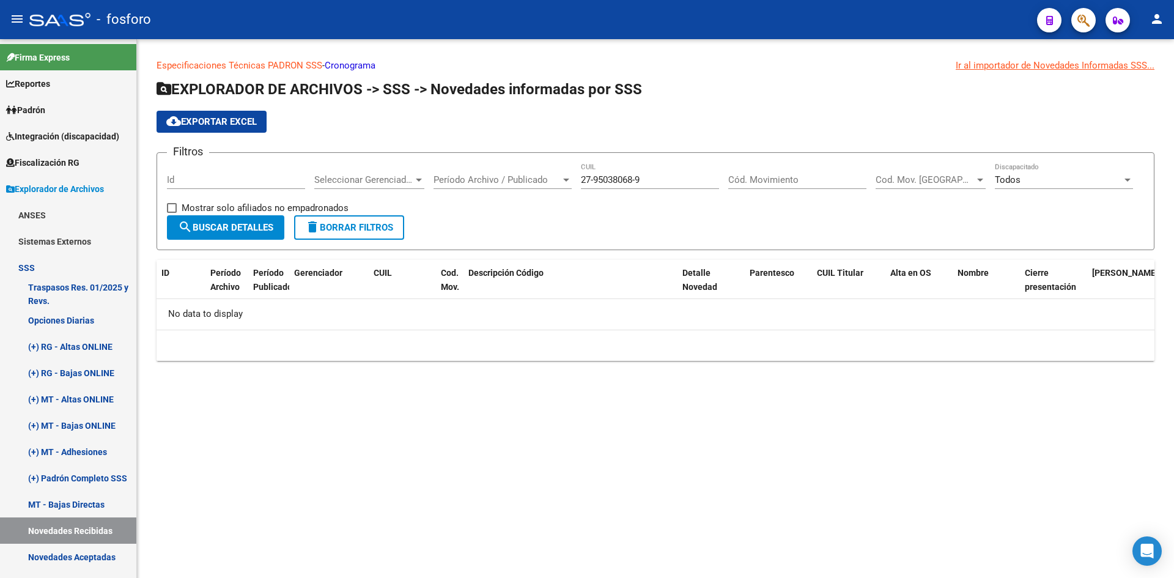
click at [560, 174] on div "Período Archivo / Publicado Período Archivo / Publicado" at bounding box center [503, 176] width 138 height 26
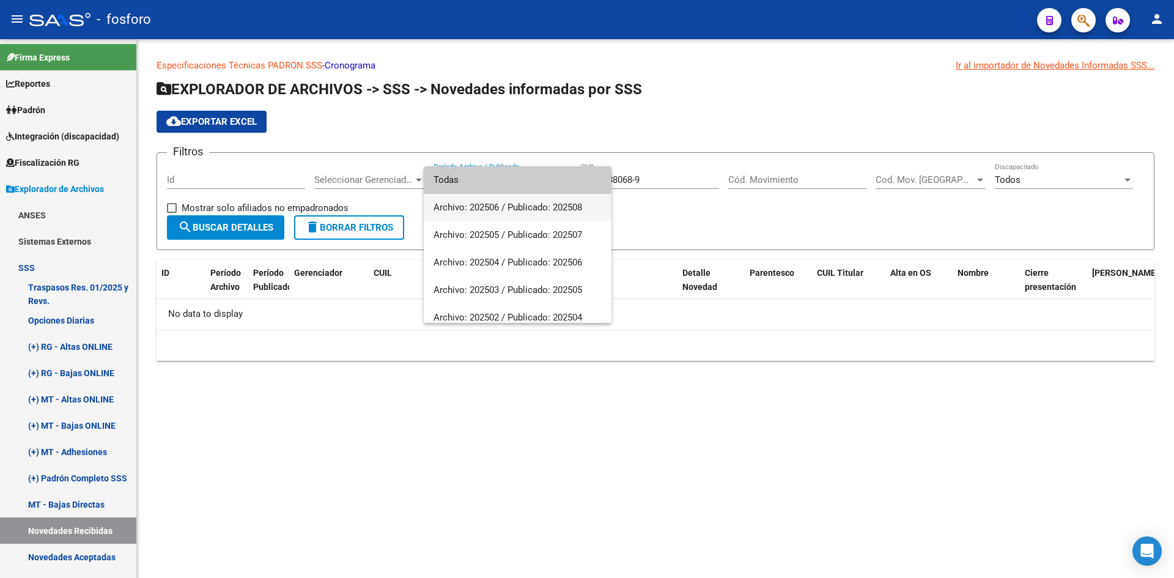
click at [483, 208] on span "Archivo: 202506 / Publicado: 202508" at bounding box center [518, 208] width 168 height 28
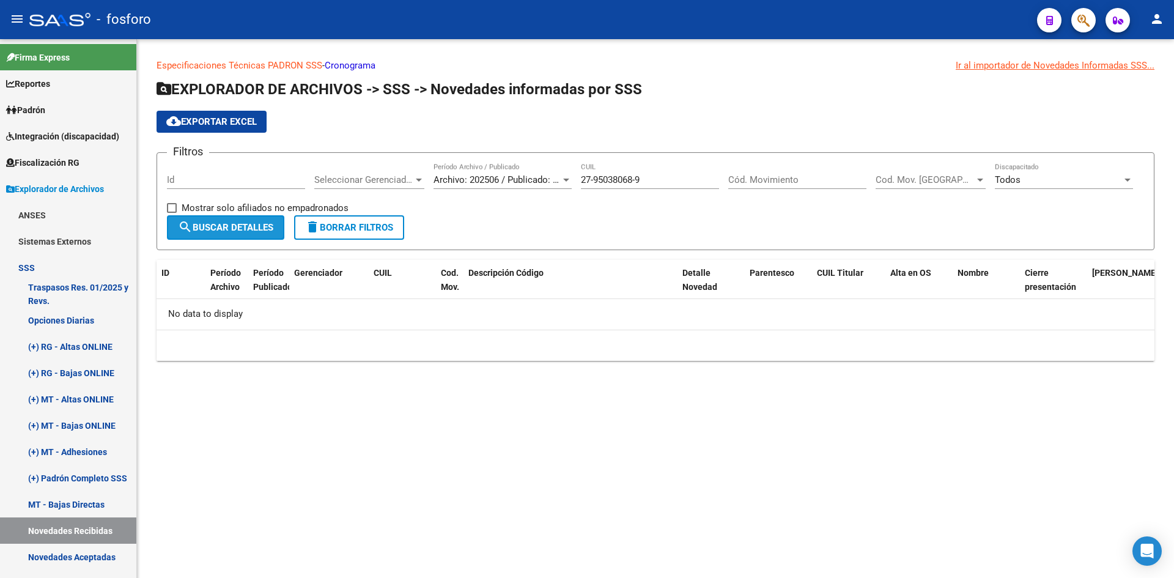
click at [229, 226] on span "search Buscar Detalles" at bounding box center [225, 227] width 95 height 11
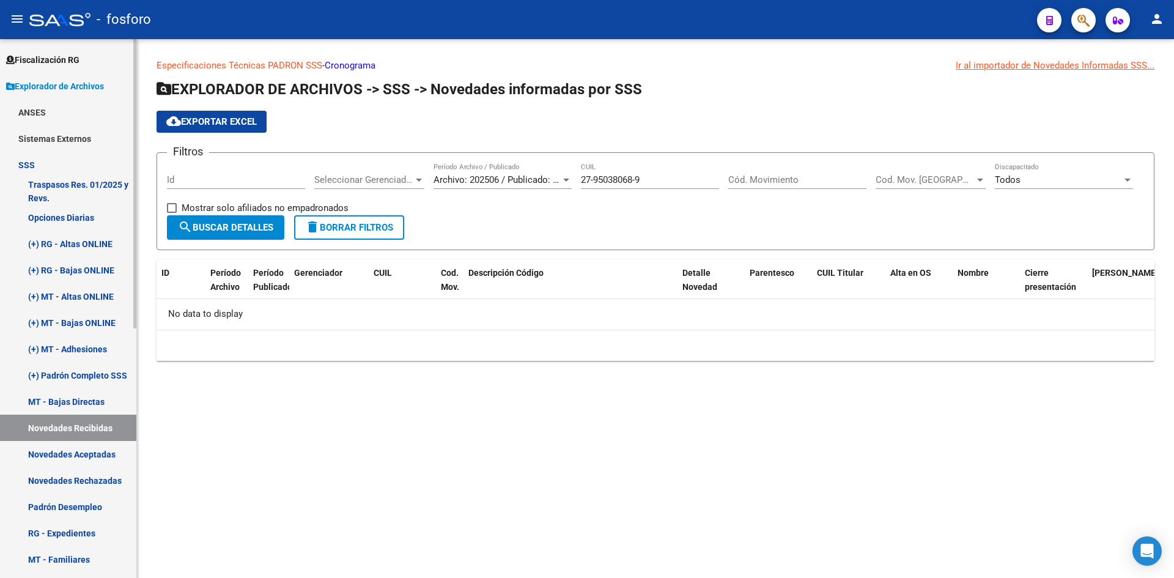
scroll to position [306, 0]
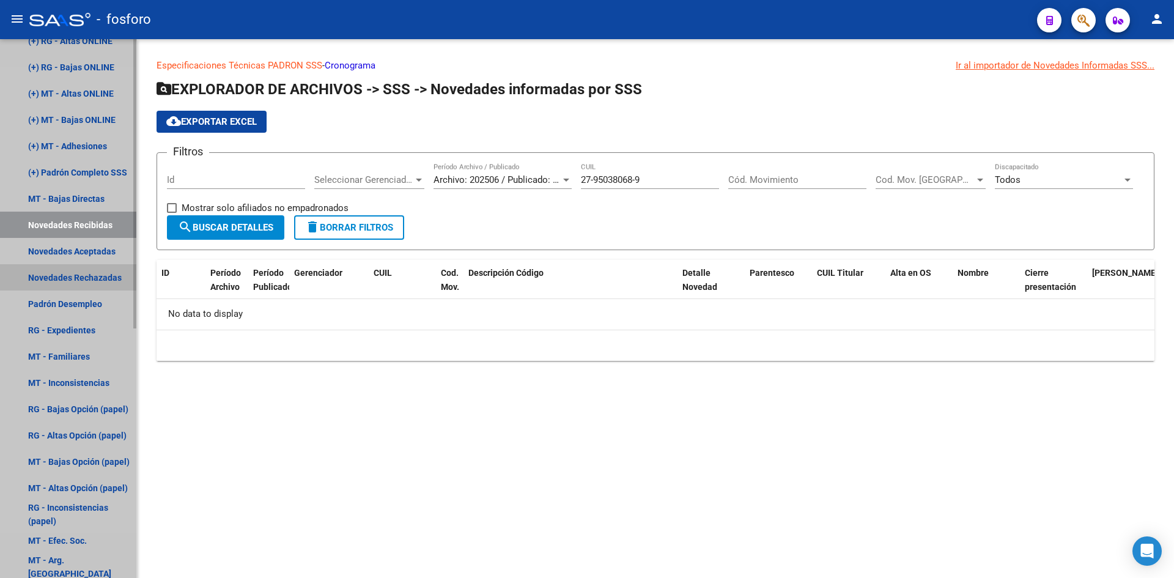
click at [94, 278] on link "Novedades Rechazadas" at bounding box center [68, 277] width 136 height 26
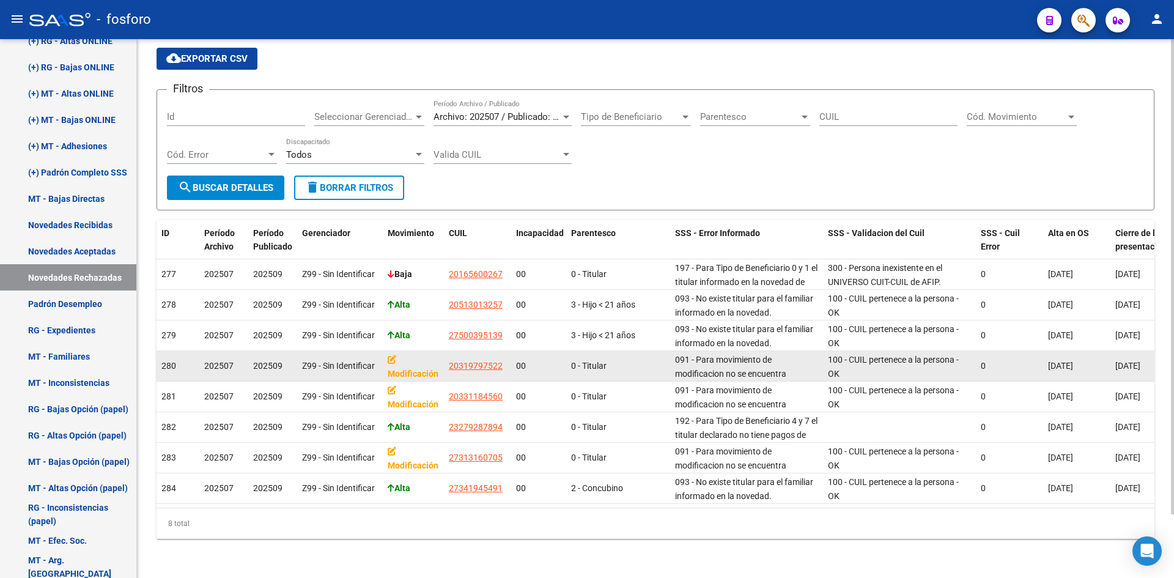
scroll to position [72, 0]
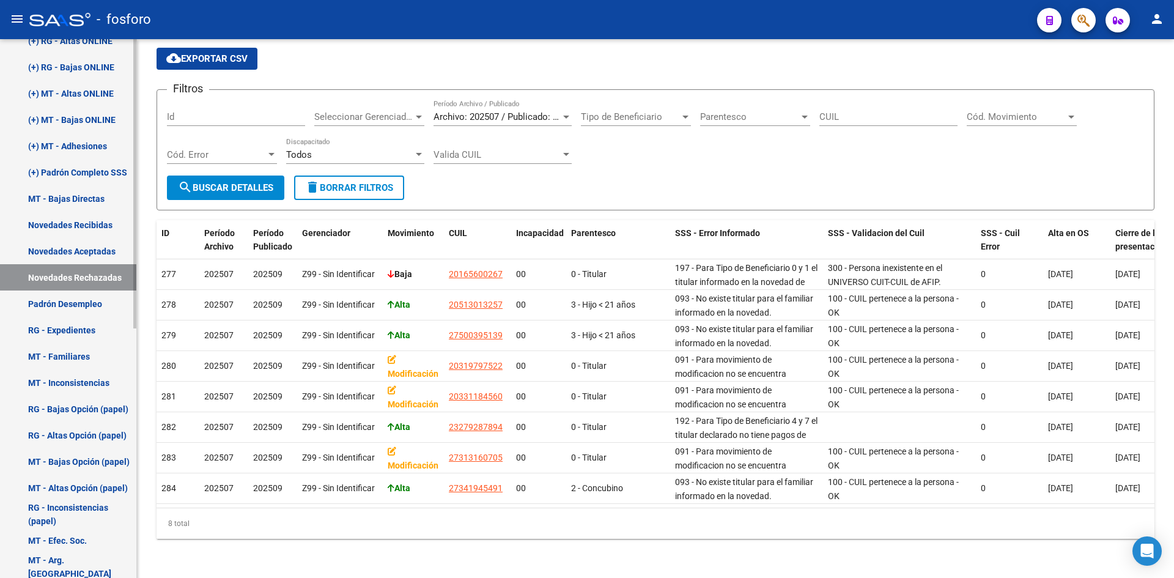
click at [78, 249] on link "Novedades Aceptadas" at bounding box center [68, 251] width 136 height 26
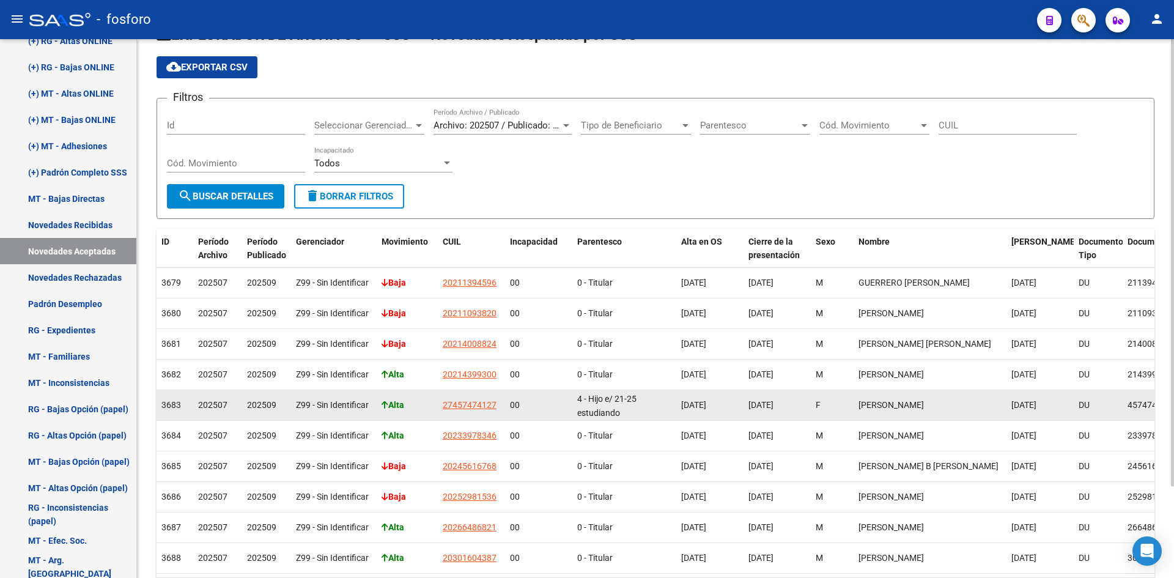
scroll to position [111, 0]
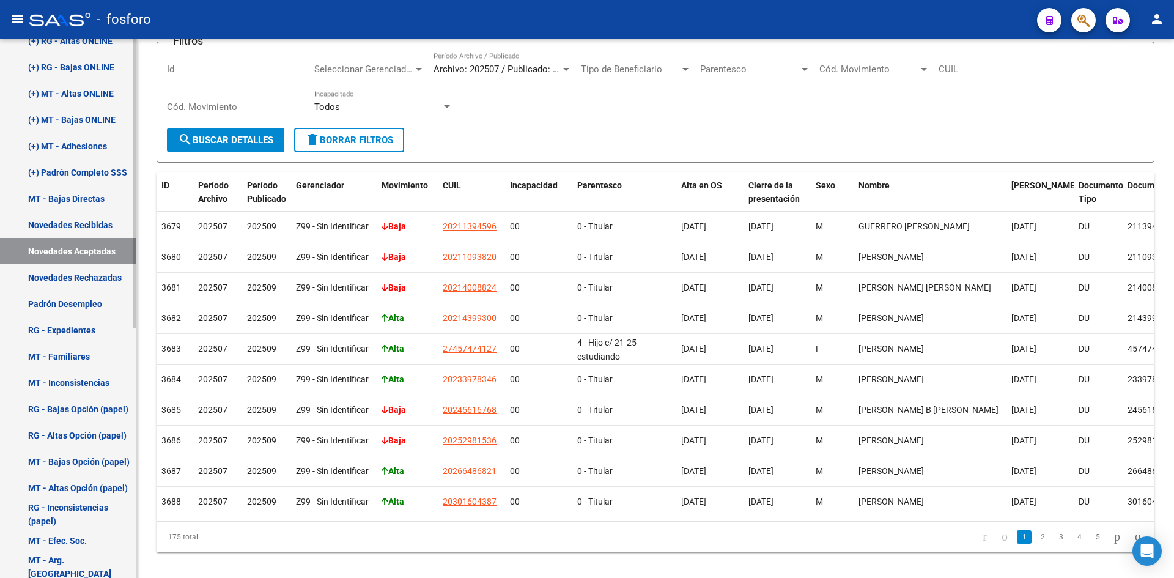
click at [83, 224] on link "Novedades Recibidas" at bounding box center [68, 225] width 136 height 26
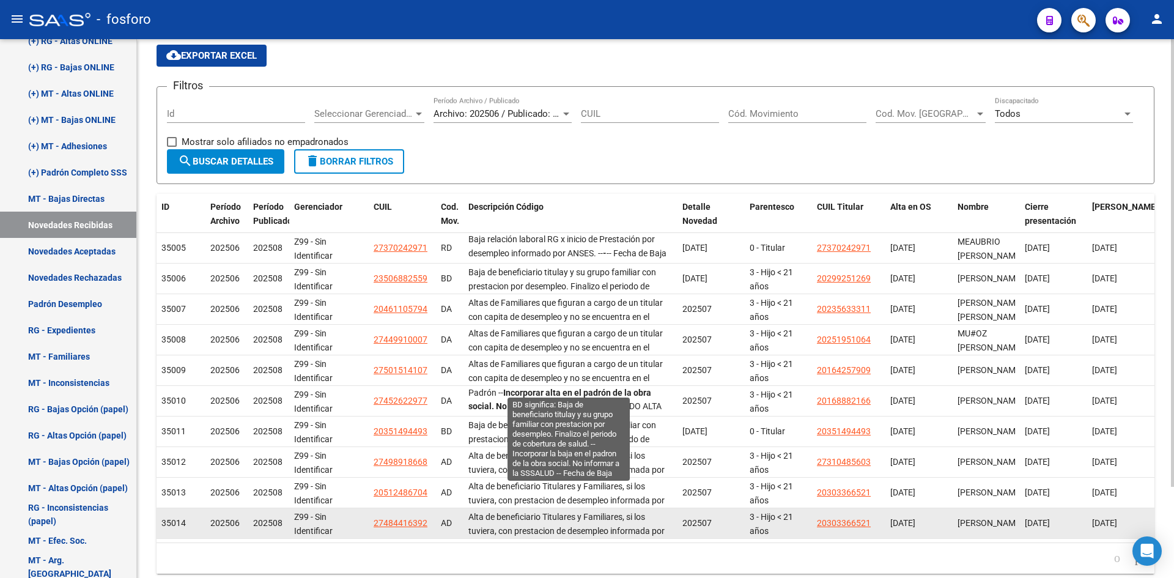
scroll to position [110, 0]
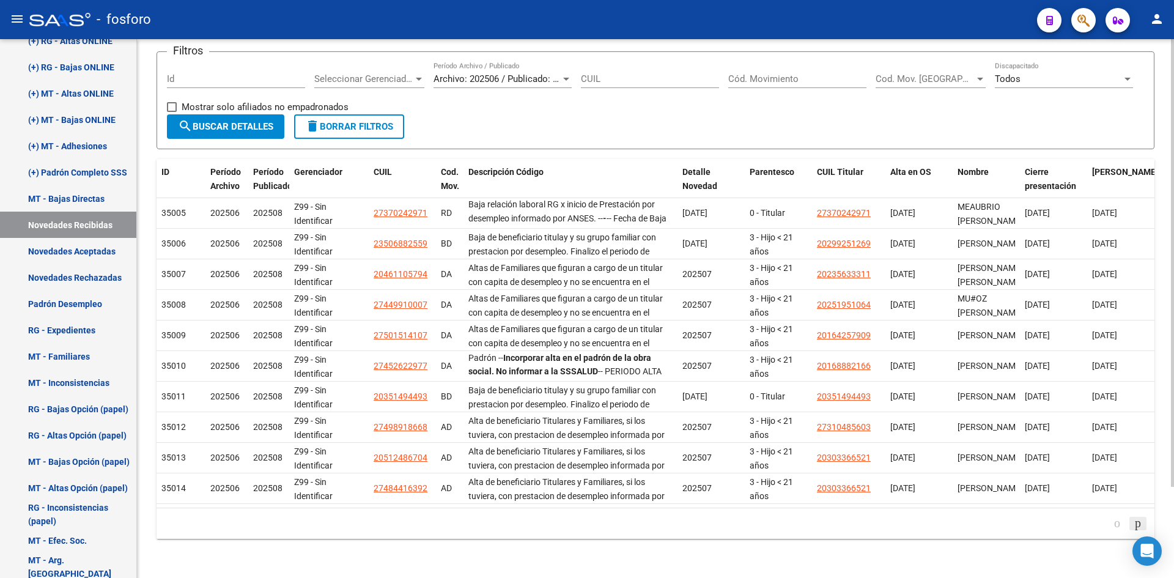
click at [1133, 526] on icon "go to next page" at bounding box center [1138, 522] width 10 height 15
click at [1133, 526] on div "179.769.313.486.231.570.000.000.000.000.000.000.000.000.000.000.000.000.000.000…" at bounding box center [656, 523] width 998 height 31
click at [1133, 526] on icon "go to next page" at bounding box center [1138, 522] width 10 height 15
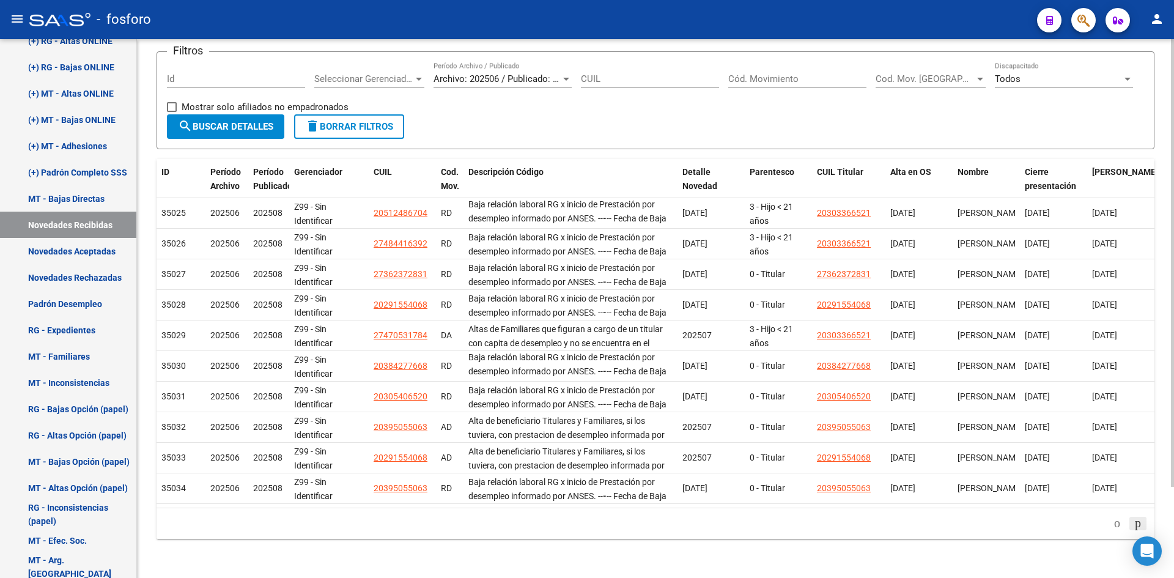
click at [1133, 526] on icon "go to next page" at bounding box center [1138, 522] width 10 height 15
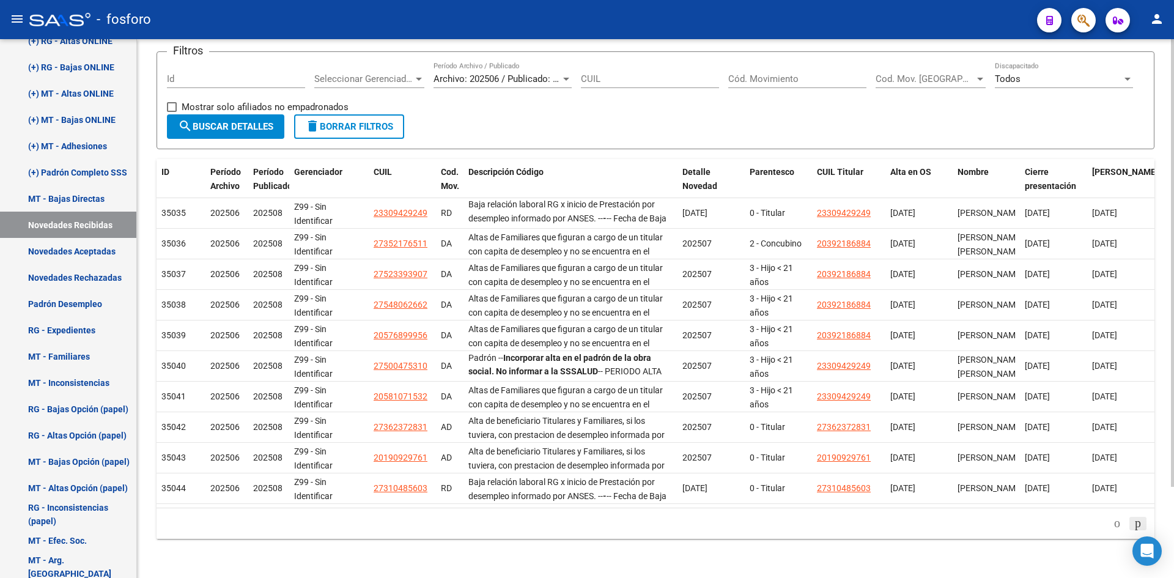
click at [1133, 526] on icon "go to next page" at bounding box center [1138, 522] width 10 height 15
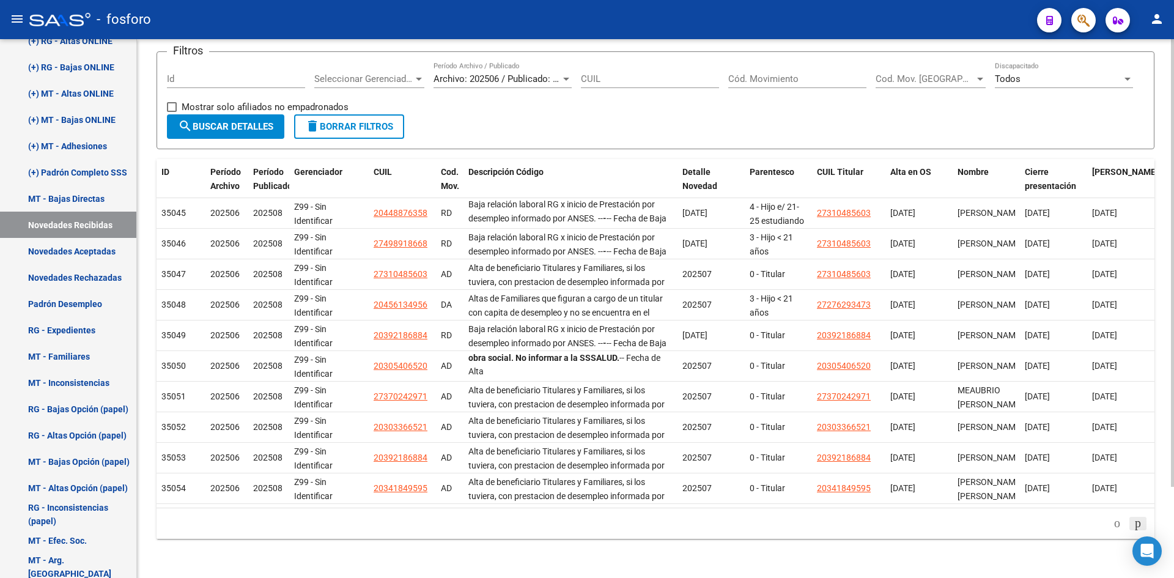
click at [1133, 526] on icon "go to next page" at bounding box center [1138, 522] width 10 height 15
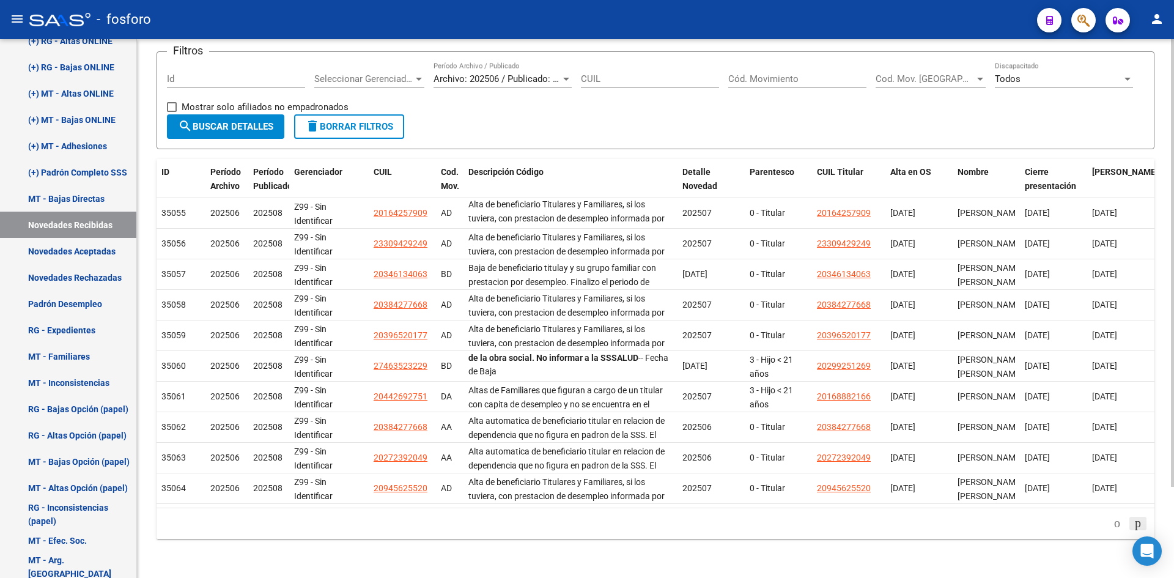
click at [1133, 526] on icon "go to next page" at bounding box center [1138, 522] width 10 height 15
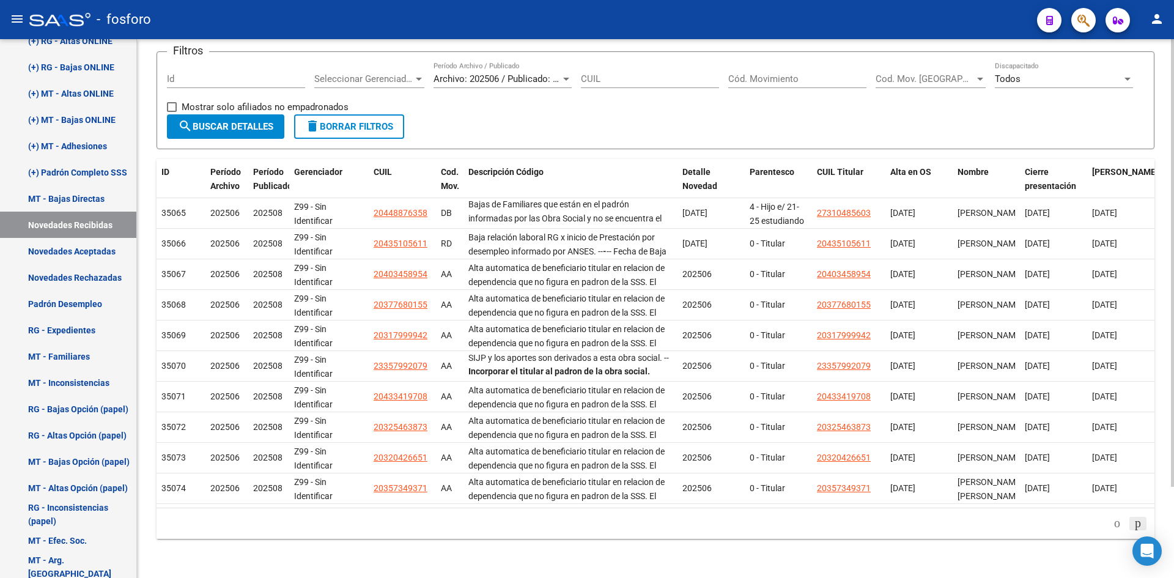
click at [1133, 526] on icon "go to next page" at bounding box center [1138, 522] width 10 height 15
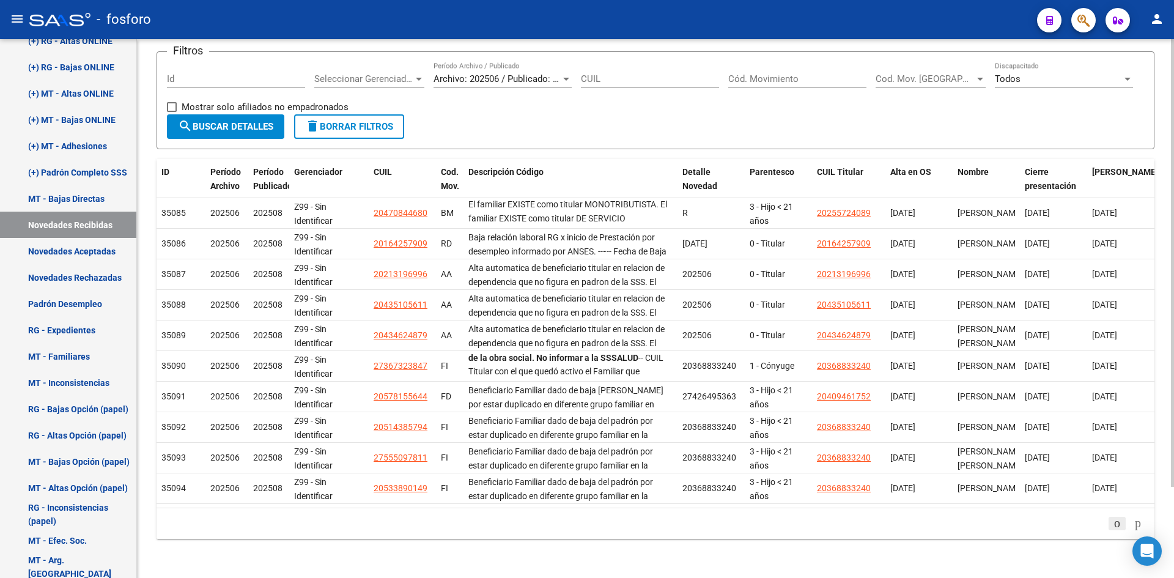
click at [1112, 526] on icon "go to previous page" at bounding box center [1117, 522] width 10 height 15
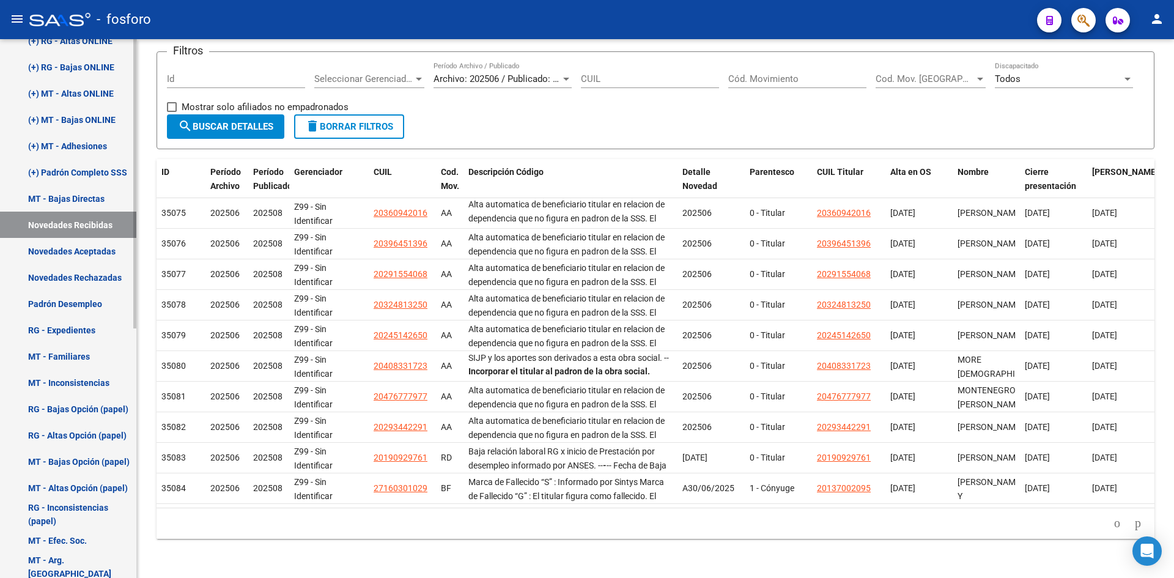
click at [68, 248] on link "Novedades Aceptadas" at bounding box center [68, 251] width 136 height 26
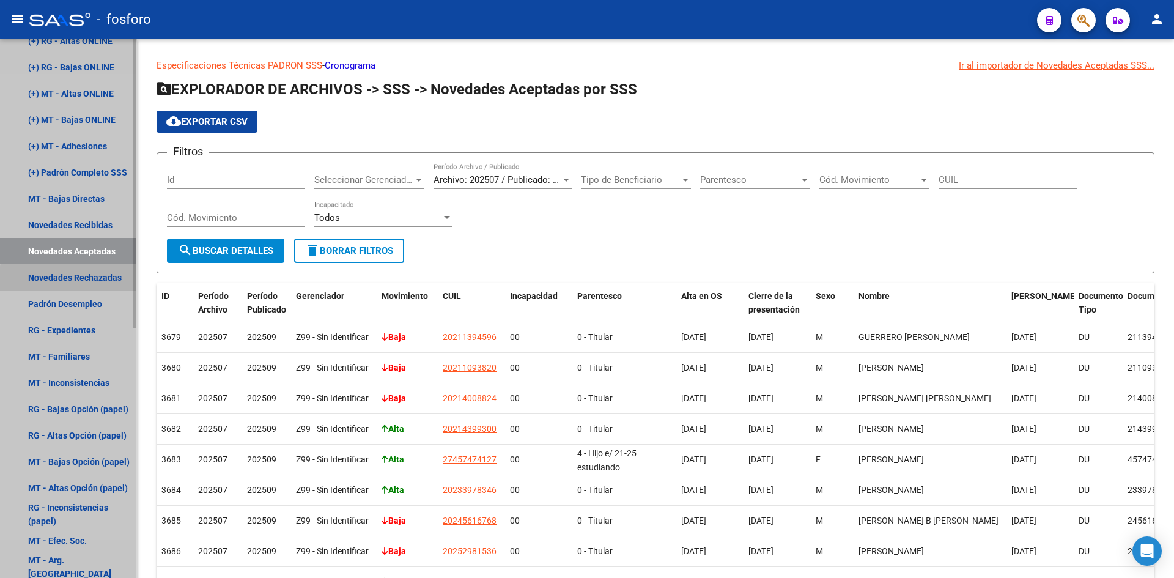
click at [84, 280] on link "Novedades Rechazadas" at bounding box center [68, 277] width 136 height 26
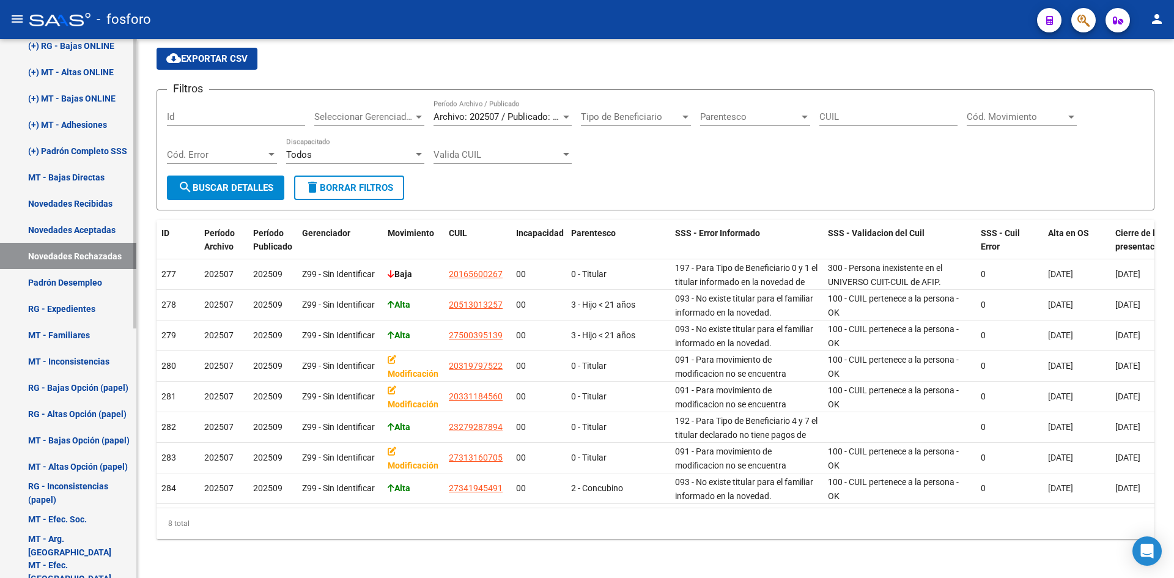
scroll to position [306, 0]
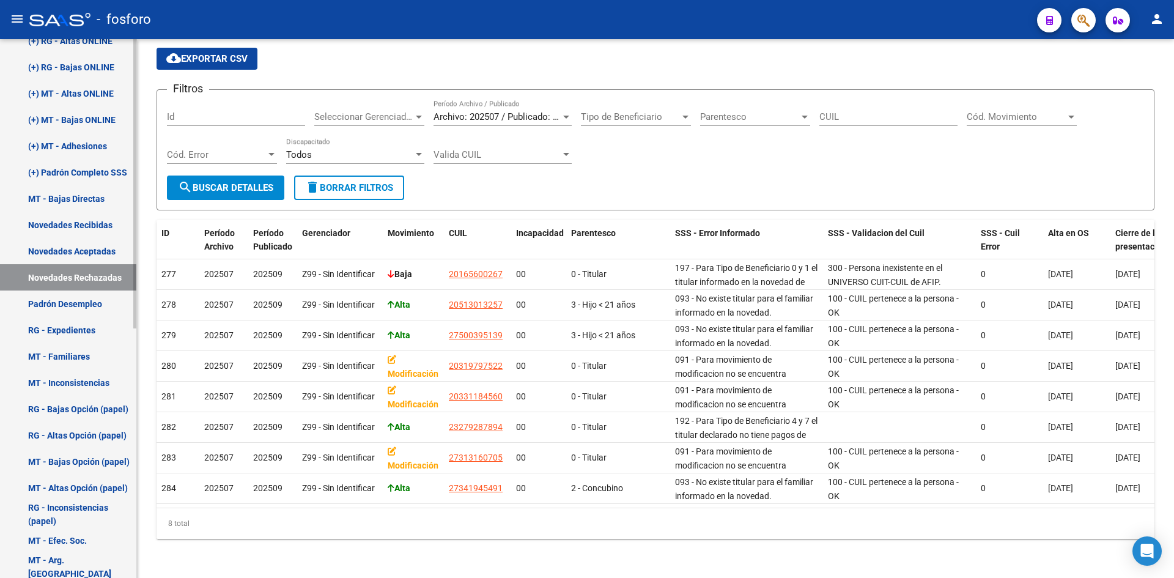
click at [79, 226] on link "Novedades Recibidas" at bounding box center [68, 225] width 136 height 26
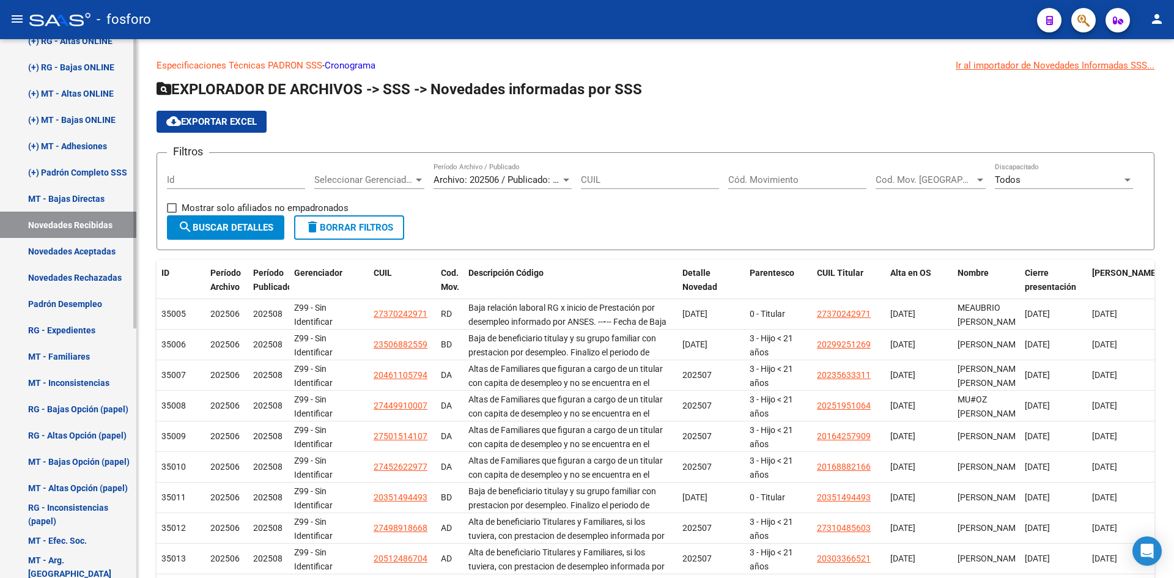
click at [95, 252] on link "Novedades Aceptadas" at bounding box center [68, 251] width 136 height 26
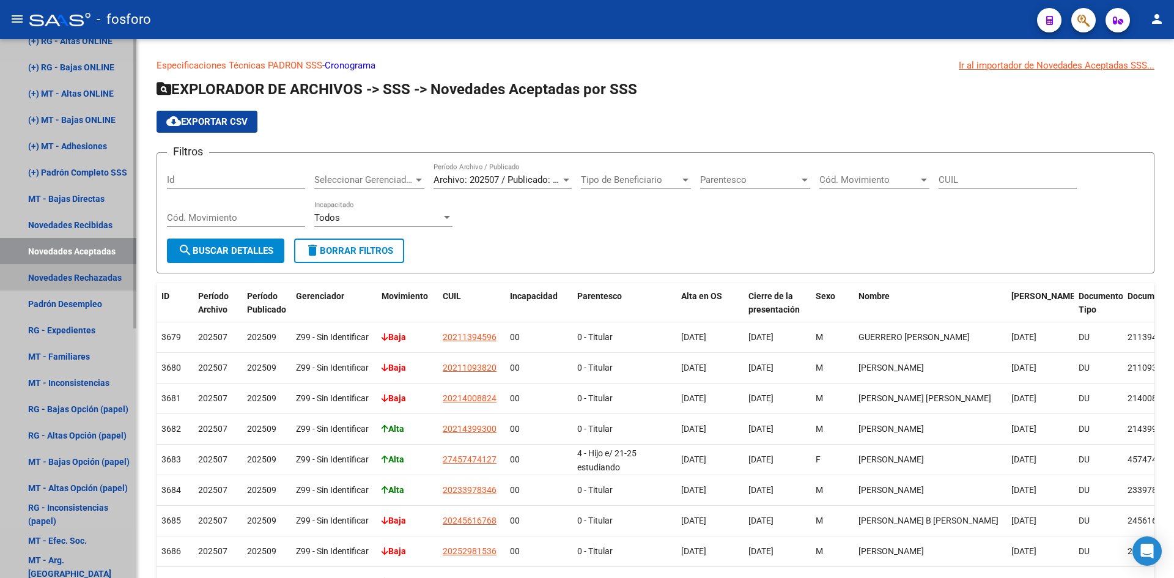
click at [101, 276] on link "Novedades Rechazadas" at bounding box center [68, 277] width 136 height 26
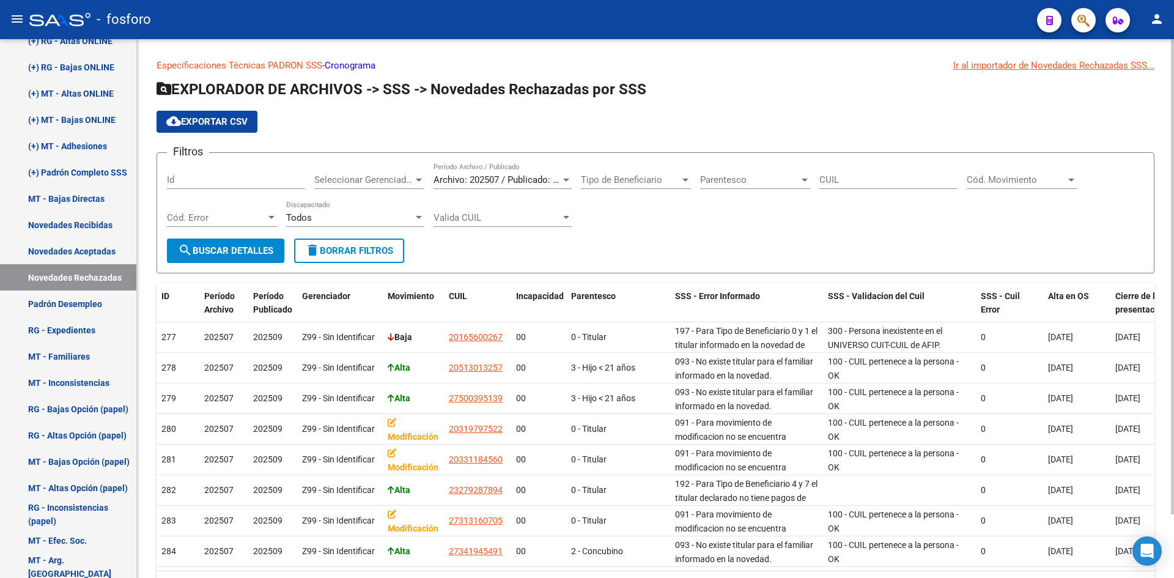
click at [854, 178] on input "CUIL" at bounding box center [888, 179] width 138 height 11
paste input "-95038068"
type input "27-95038068-9"
click at [214, 249] on span "search Buscar Detalles" at bounding box center [225, 250] width 95 height 11
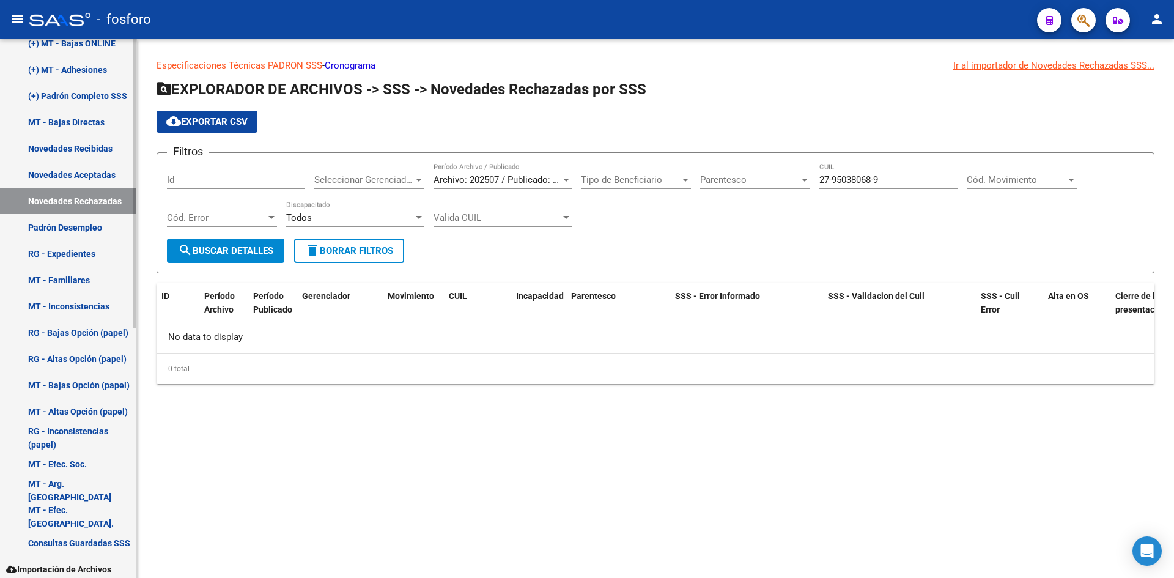
scroll to position [465, 0]
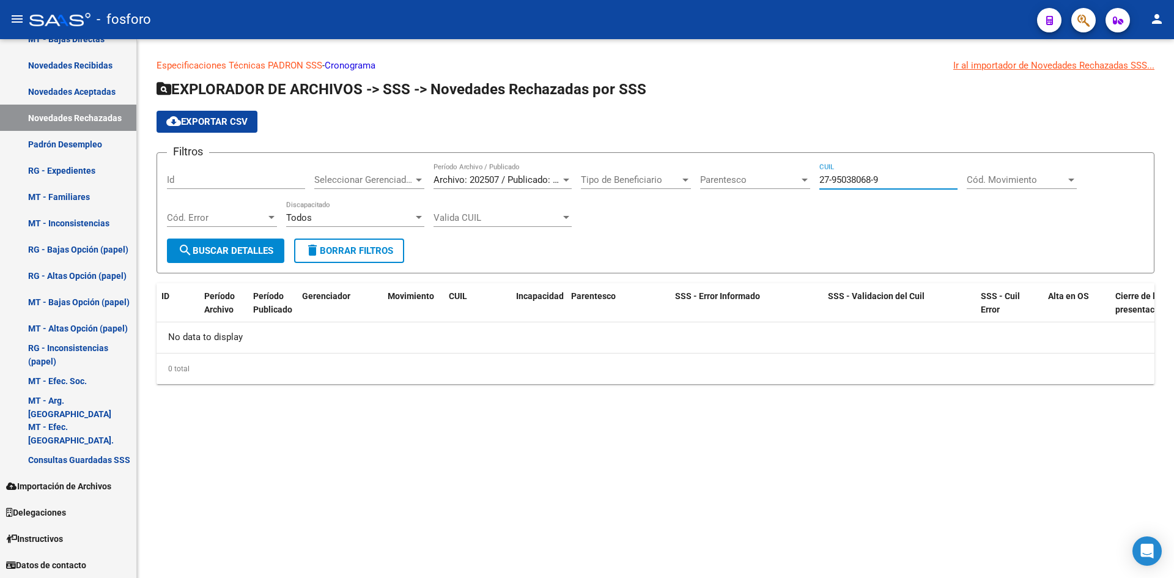
click at [891, 179] on input "27-95038068-9" at bounding box center [888, 179] width 138 height 11
drag, startPoint x: 906, startPoint y: 182, endPoint x: 822, endPoint y: 191, distance: 84.2
click at [822, 191] on div "27-95038068-9 CUIL" at bounding box center [888, 182] width 138 height 38
click at [854, 219] on div "Filtros Id Seleccionar Gerenciador Seleccionar Gerenciador Archivo: 202507 / Pu…" at bounding box center [655, 201] width 977 height 76
click at [900, 178] on input "27-95038068-9" at bounding box center [888, 179] width 138 height 11
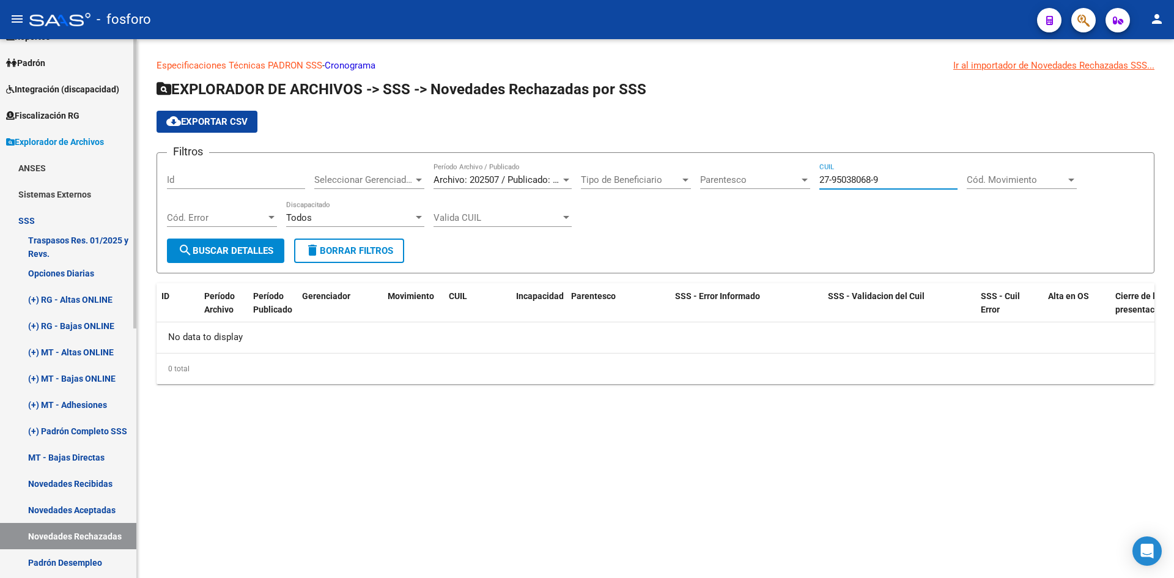
scroll to position [37, 0]
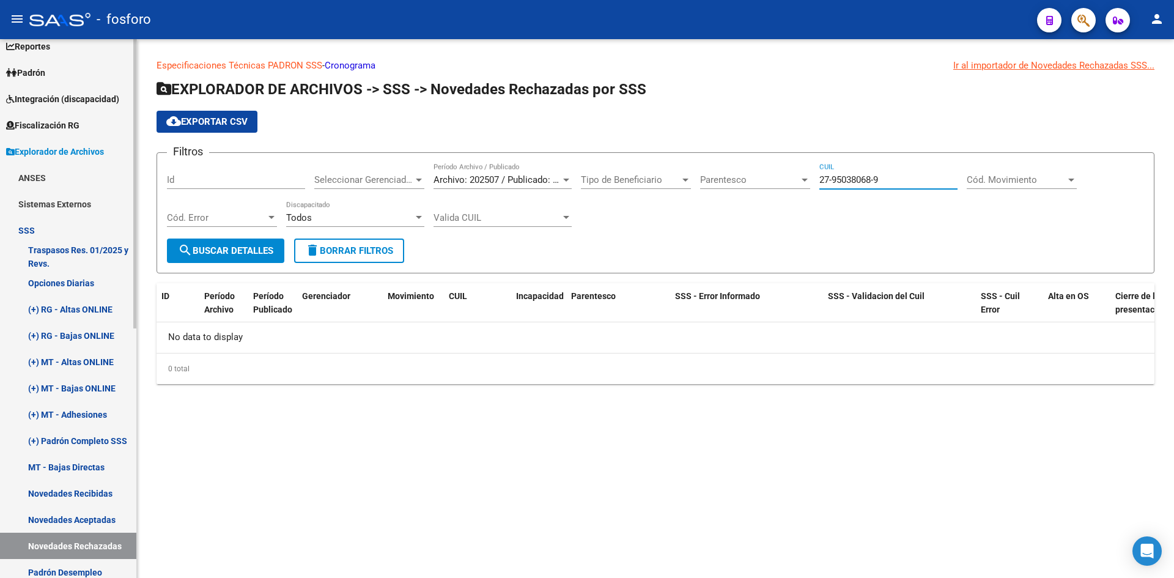
click at [40, 55] on link "Reportes" at bounding box center [68, 46] width 136 height 26
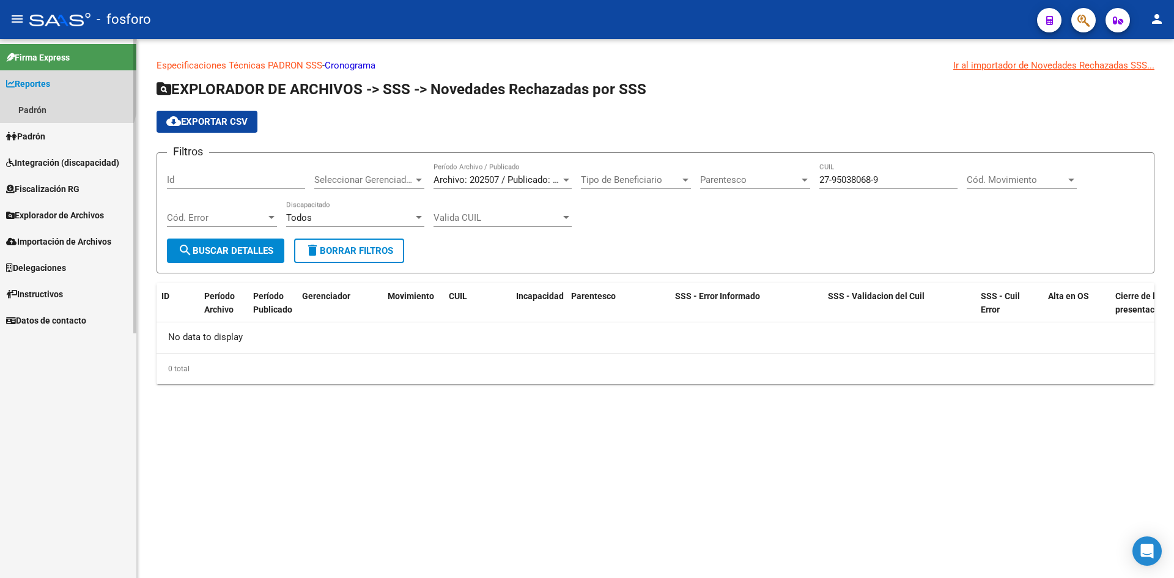
scroll to position [0, 0]
click at [213, 251] on span "search Buscar Detalles" at bounding box center [225, 250] width 95 height 11
click at [566, 182] on div at bounding box center [566, 180] width 11 height 10
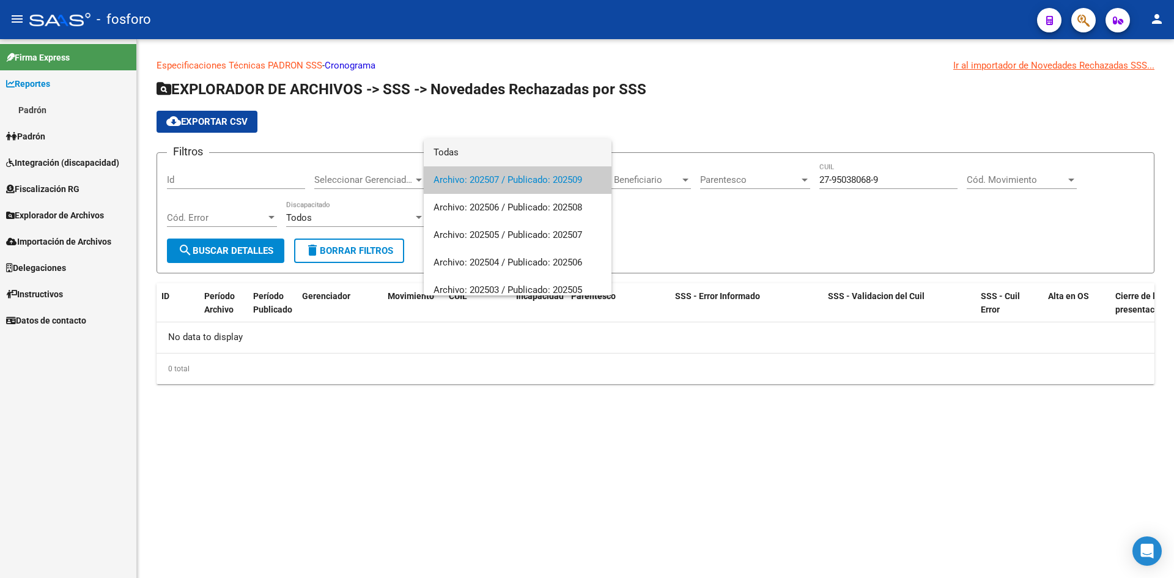
click at [454, 146] on span "Todas" at bounding box center [518, 153] width 168 height 28
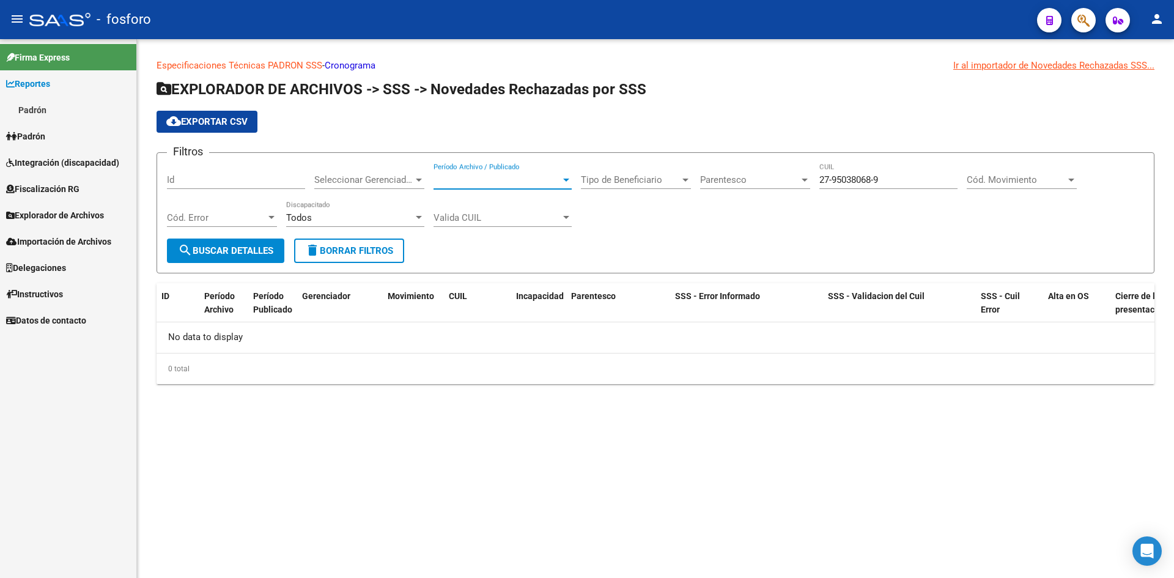
click at [237, 251] on span "search Buscar Detalles" at bounding box center [225, 250] width 95 height 11
click at [868, 177] on input "27-95038068-9" at bounding box center [888, 179] width 138 height 11
click at [60, 135] on link "Padrón" at bounding box center [68, 136] width 136 height 26
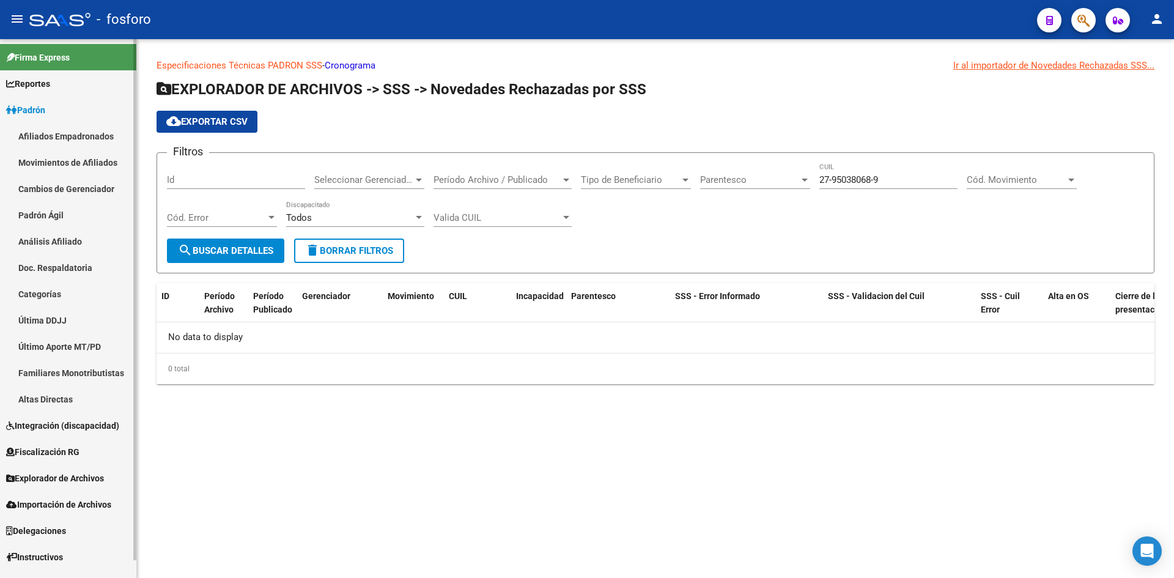
click at [68, 133] on link "Afiliados Empadronados" at bounding box center [68, 136] width 136 height 26
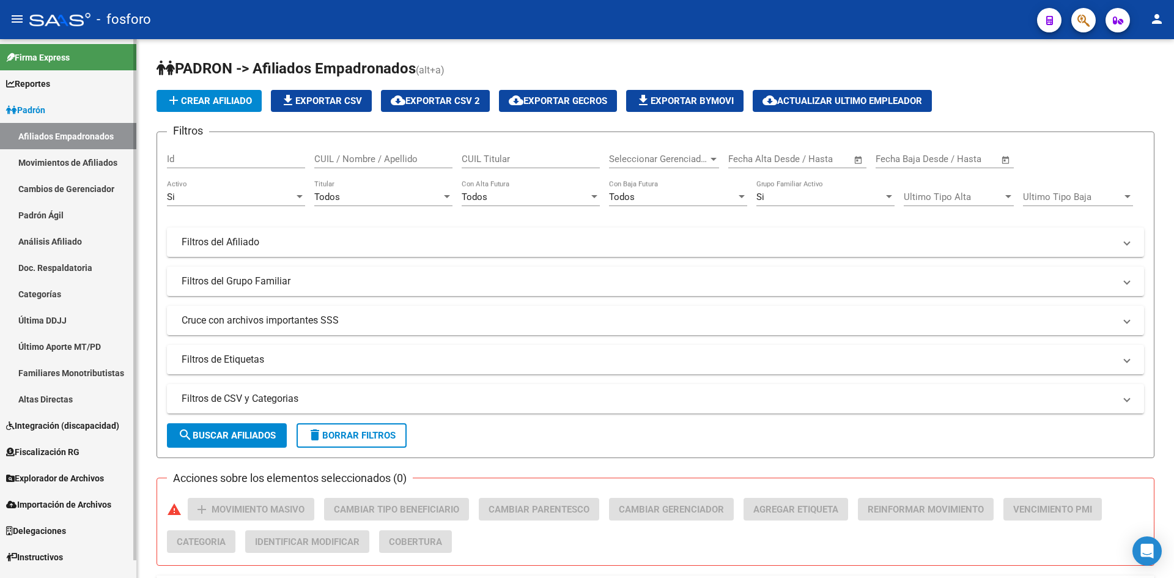
click at [76, 222] on link "Padrón Ágil" at bounding box center [68, 215] width 136 height 26
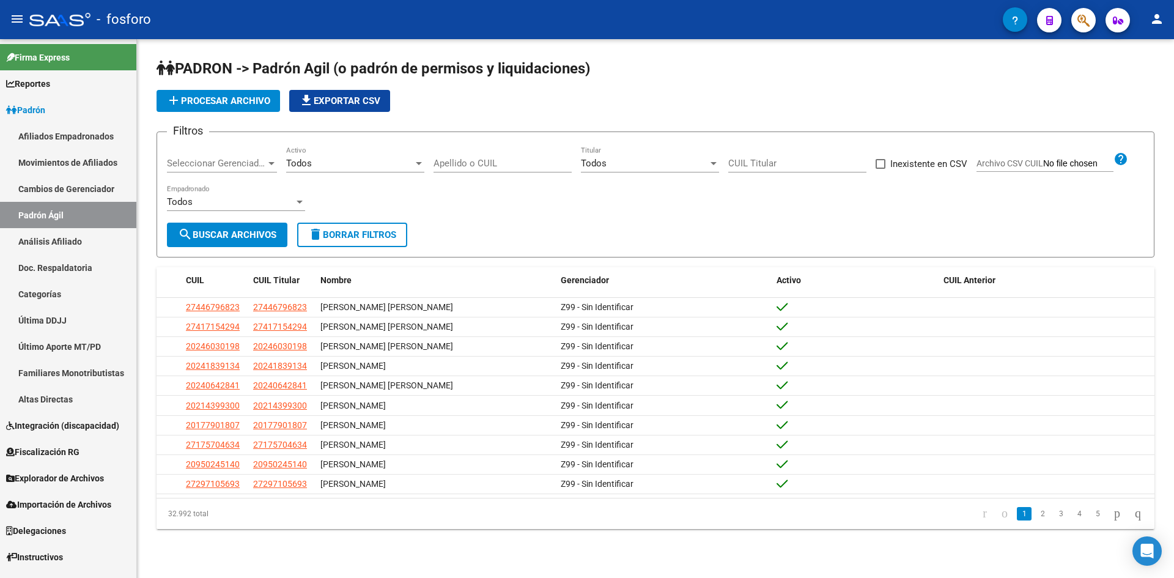
click at [513, 170] on div "Apellido o CUIL" at bounding box center [503, 159] width 138 height 26
paste input "95038068"
type input "27950380689"
click at [239, 228] on button "search Buscar Archivos" at bounding box center [227, 235] width 120 height 24
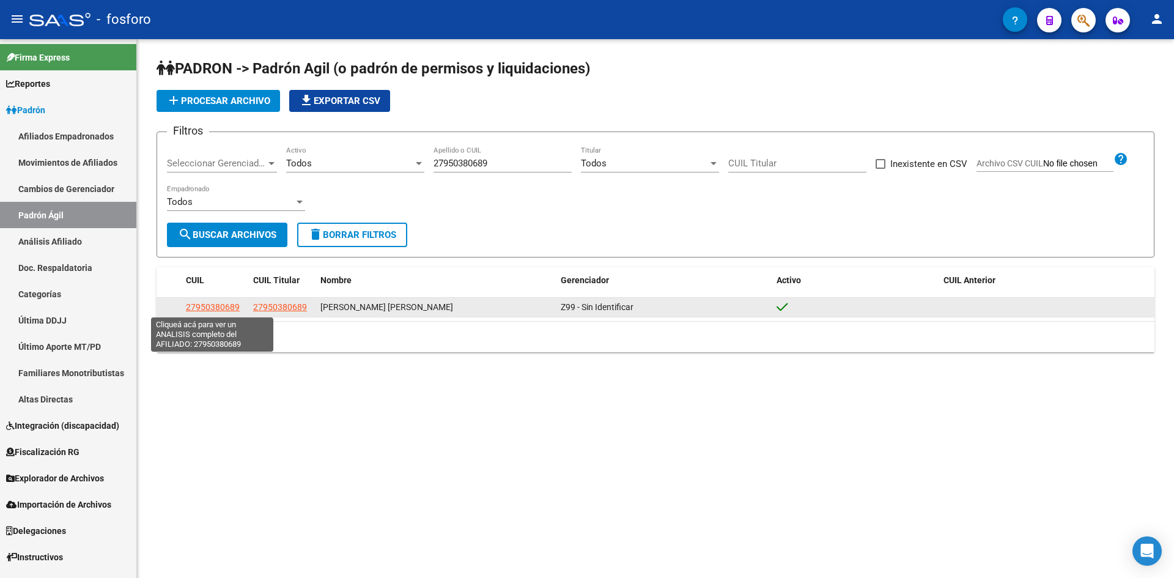
click at [215, 309] on span "27950380689" at bounding box center [213, 307] width 54 height 10
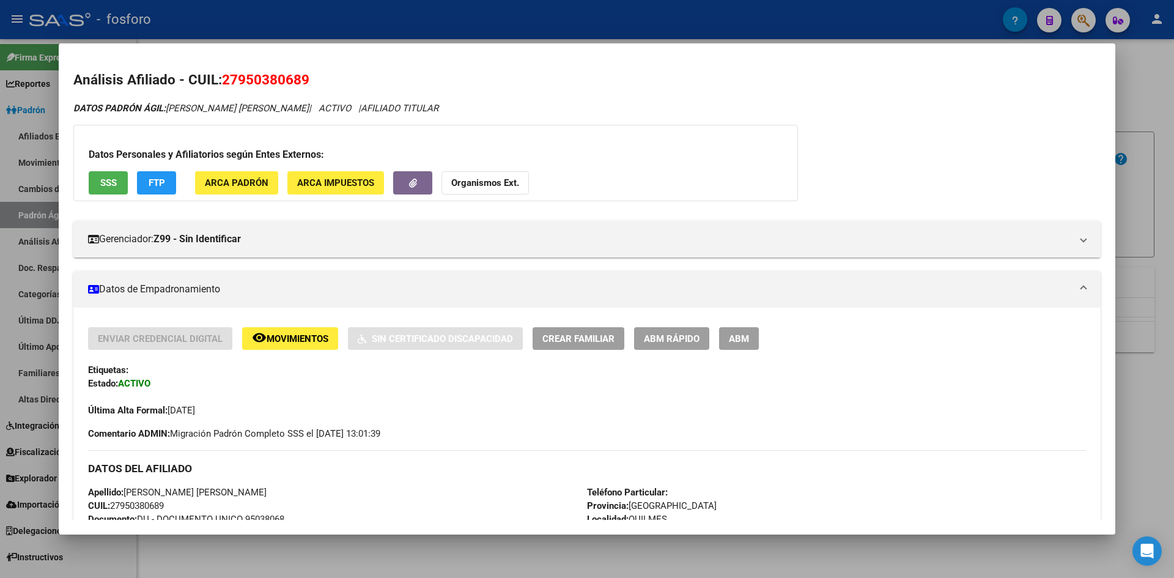
click at [293, 338] on span "Movimientos" at bounding box center [298, 338] width 62 height 11
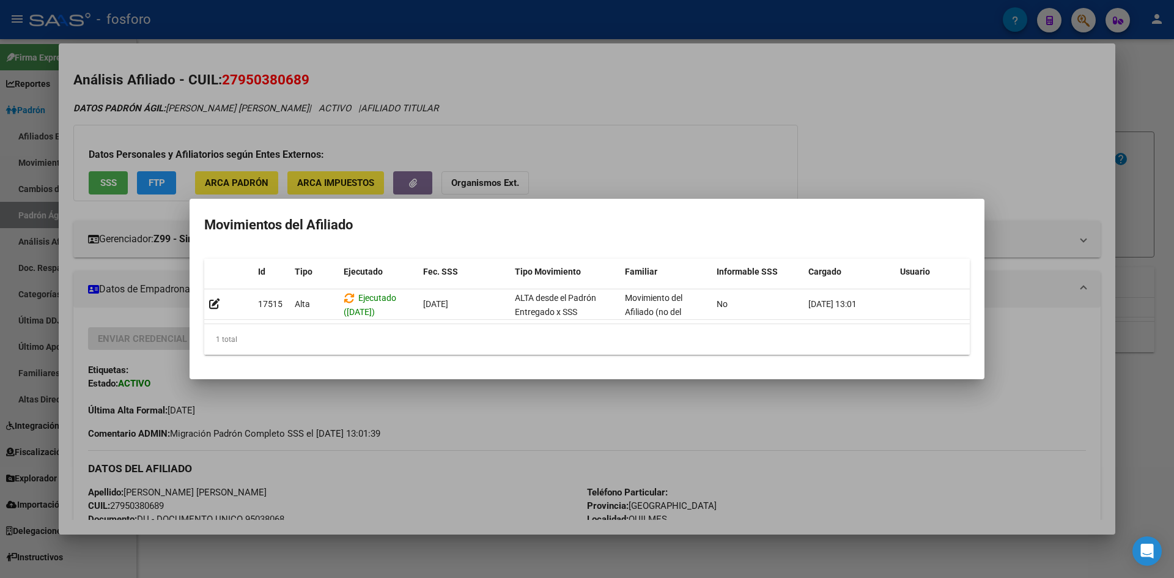
click at [528, 399] on div at bounding box center [587, 289] width 1174 height 578
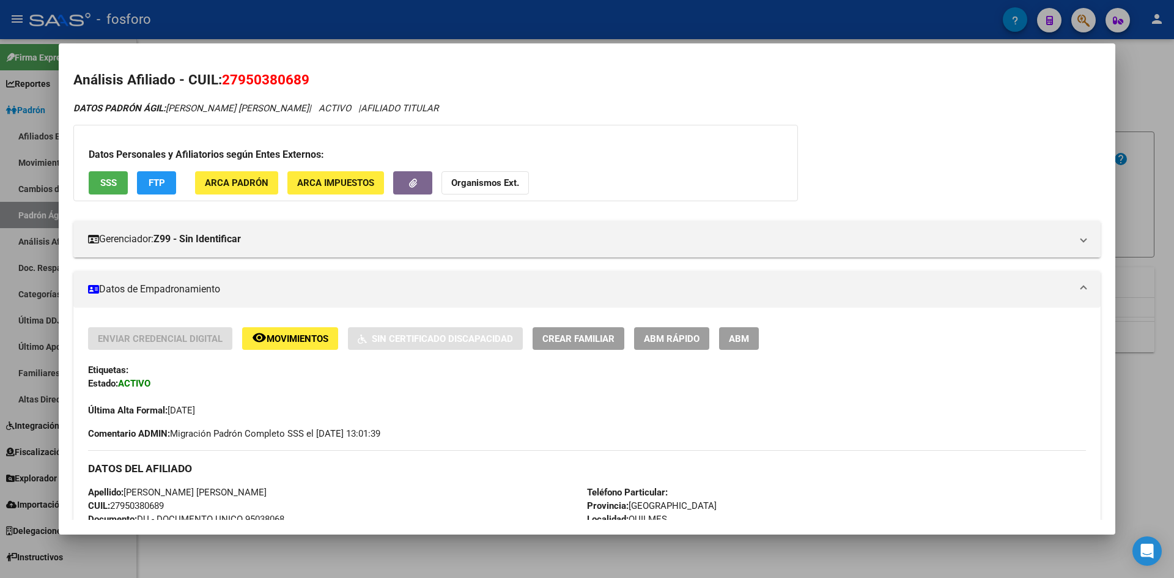
click at [662, 337] on span "ABM Rápido" at bounding box center [672, 338] width 56 height 11
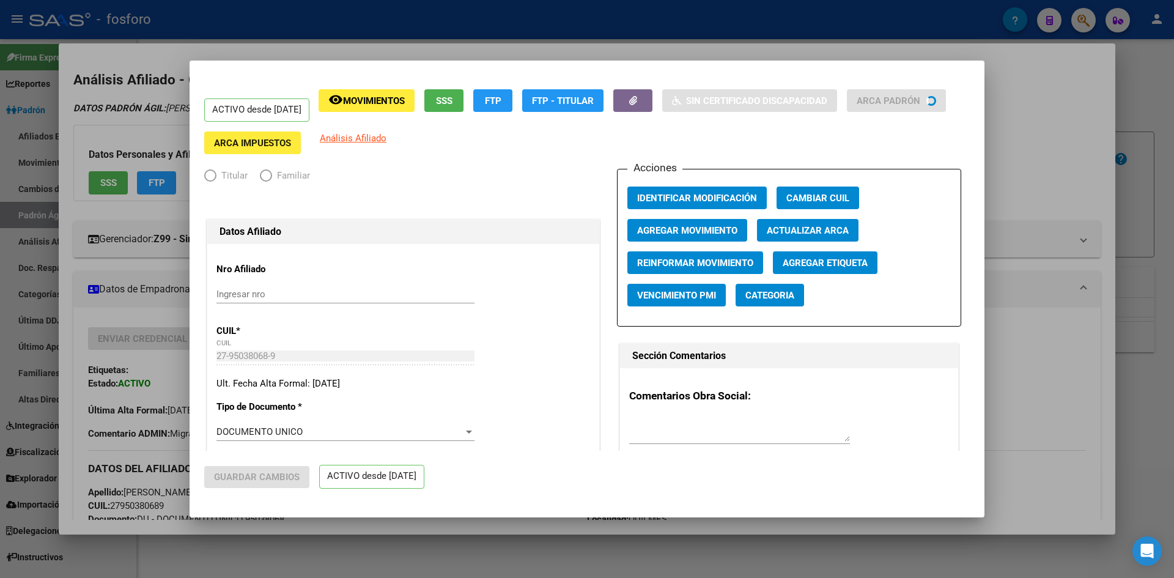
radio input "true"
type input "27-95038068-9"
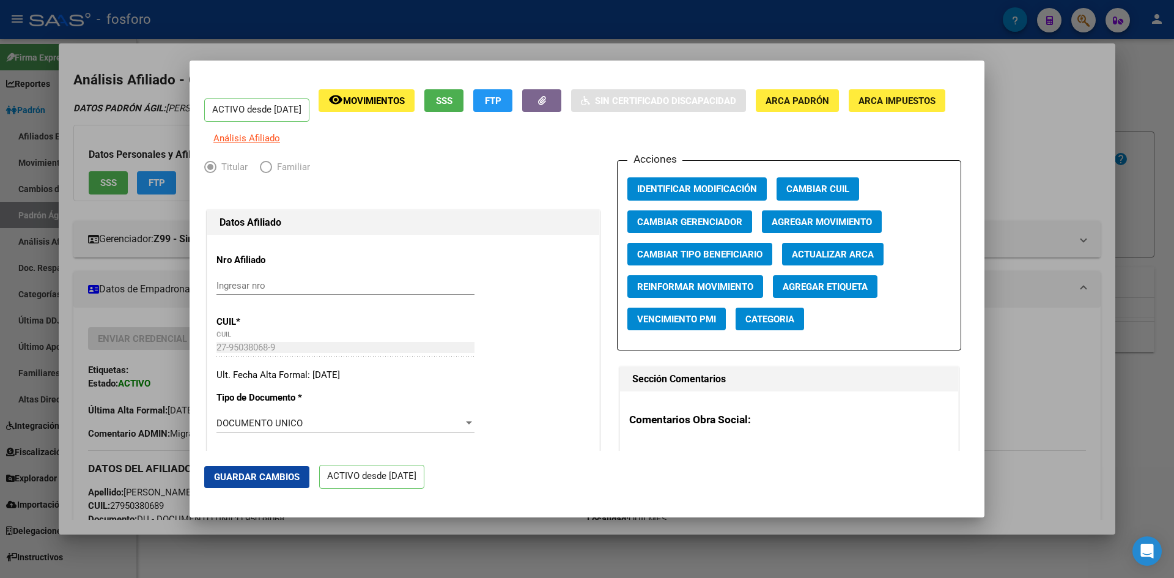
click at [1047, 331] on div at bounding box center [587, 289] width 1174 height 578
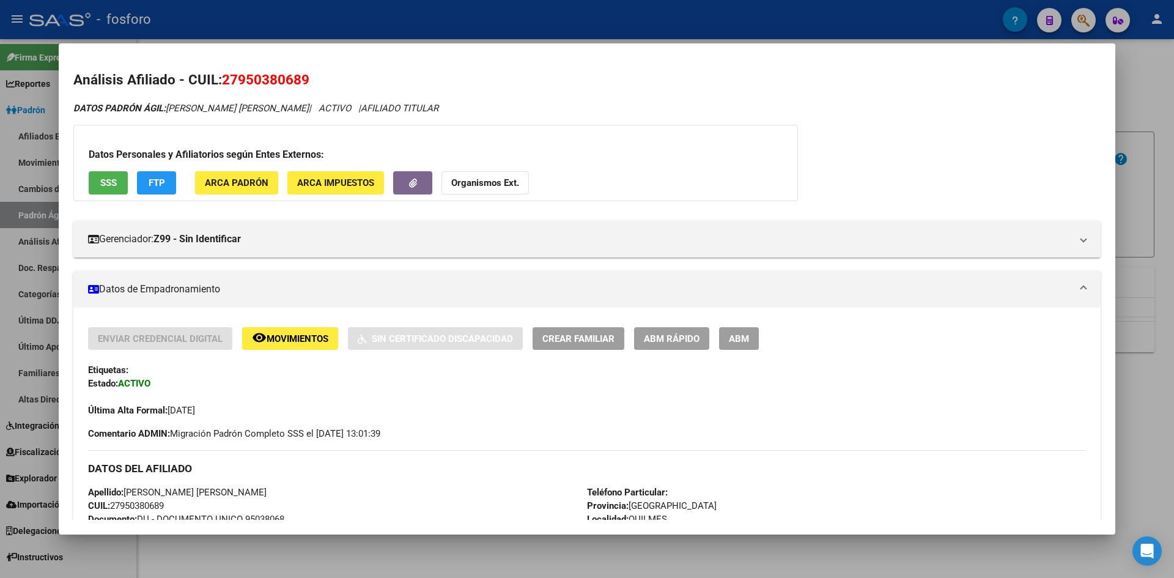
click at [407, 553] on div at bounding box center [587, 289] width 1174 height 578
